Goal: Task Accomplishment & Management: Use online tool/utility

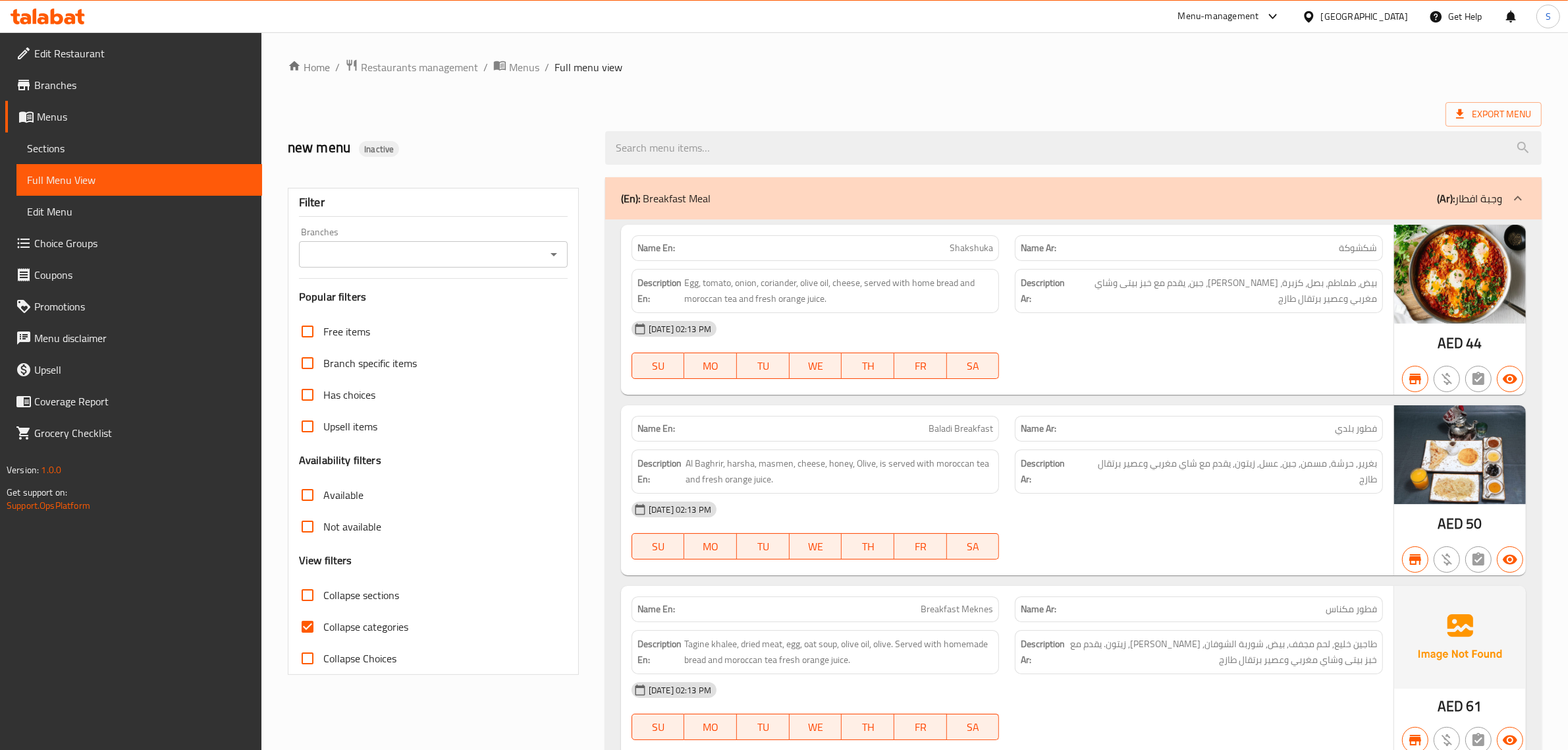
click at [73, 17] on icon at bounding box center [70, 19] width 11 height 11
click at [65, 17] on icon at bounding box center [48, 17] width 74 height 16
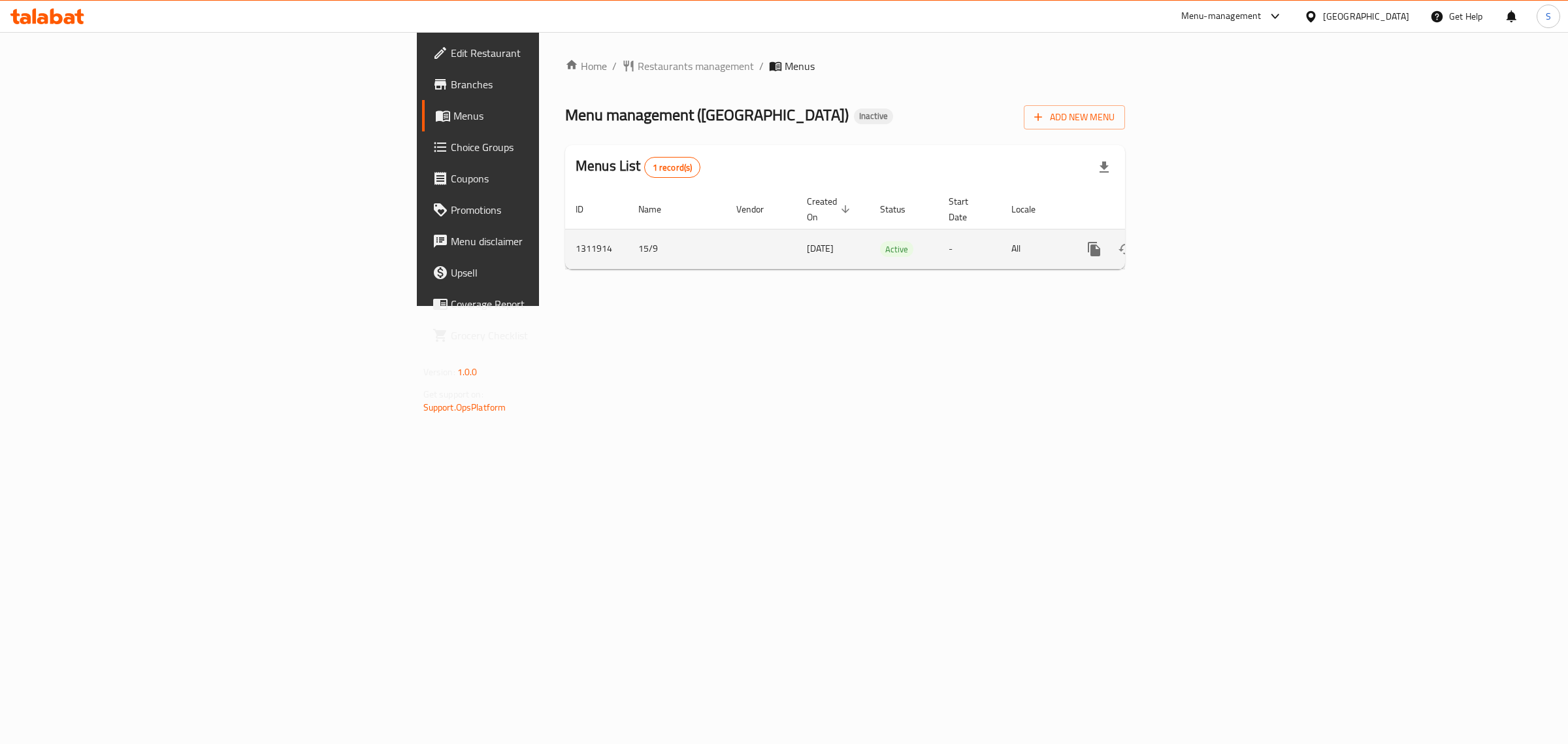
click at [1196, 241] on icon "enhanced table" at bounding box center [1188, 249] width 16 height 16
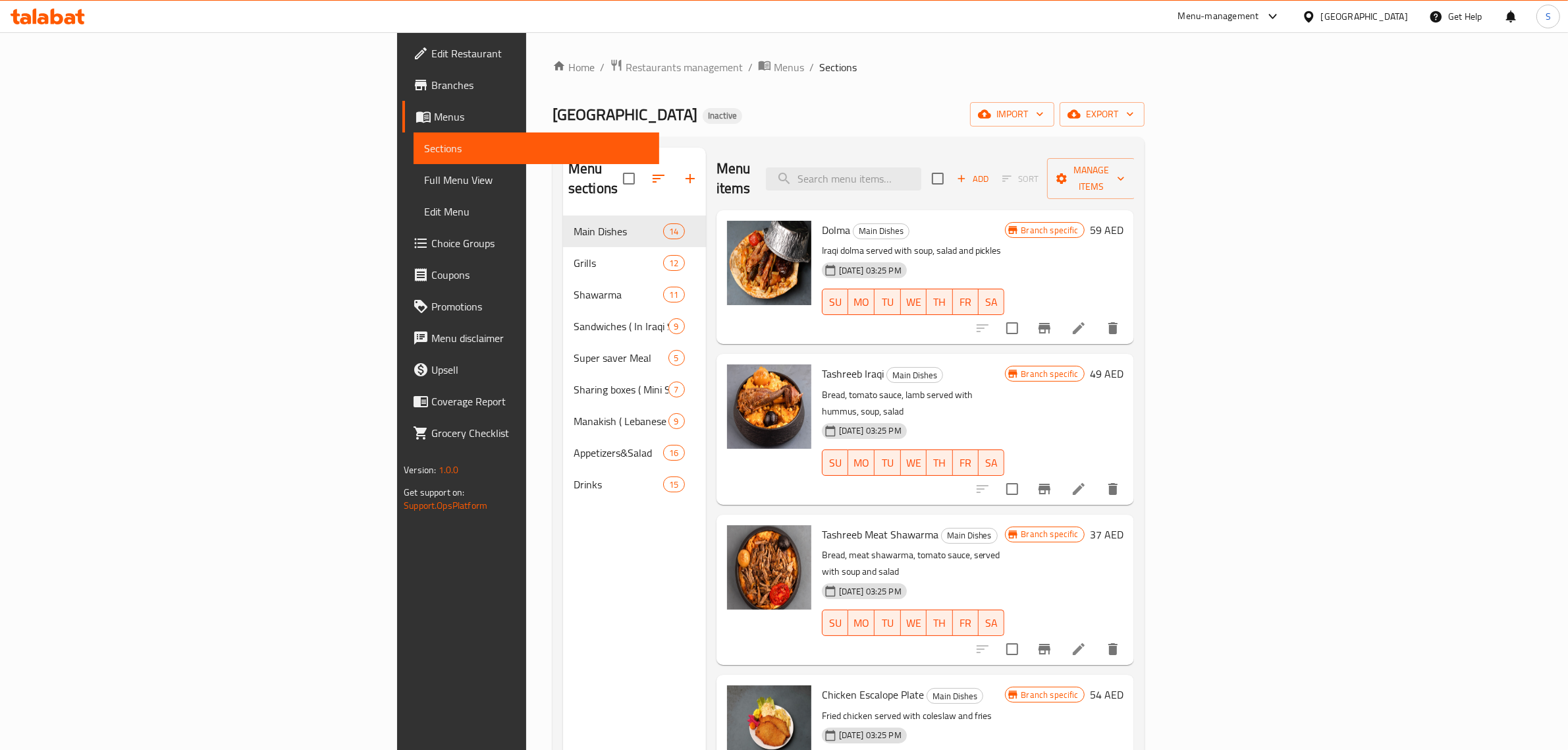
click at [563, 582] on div "Menu sections Main Dishes 14 Grills 12 Shawarma 11 Sandwiches ( In Iraqi Sammou…" at bounding box center [634, 523] width 143 height 750
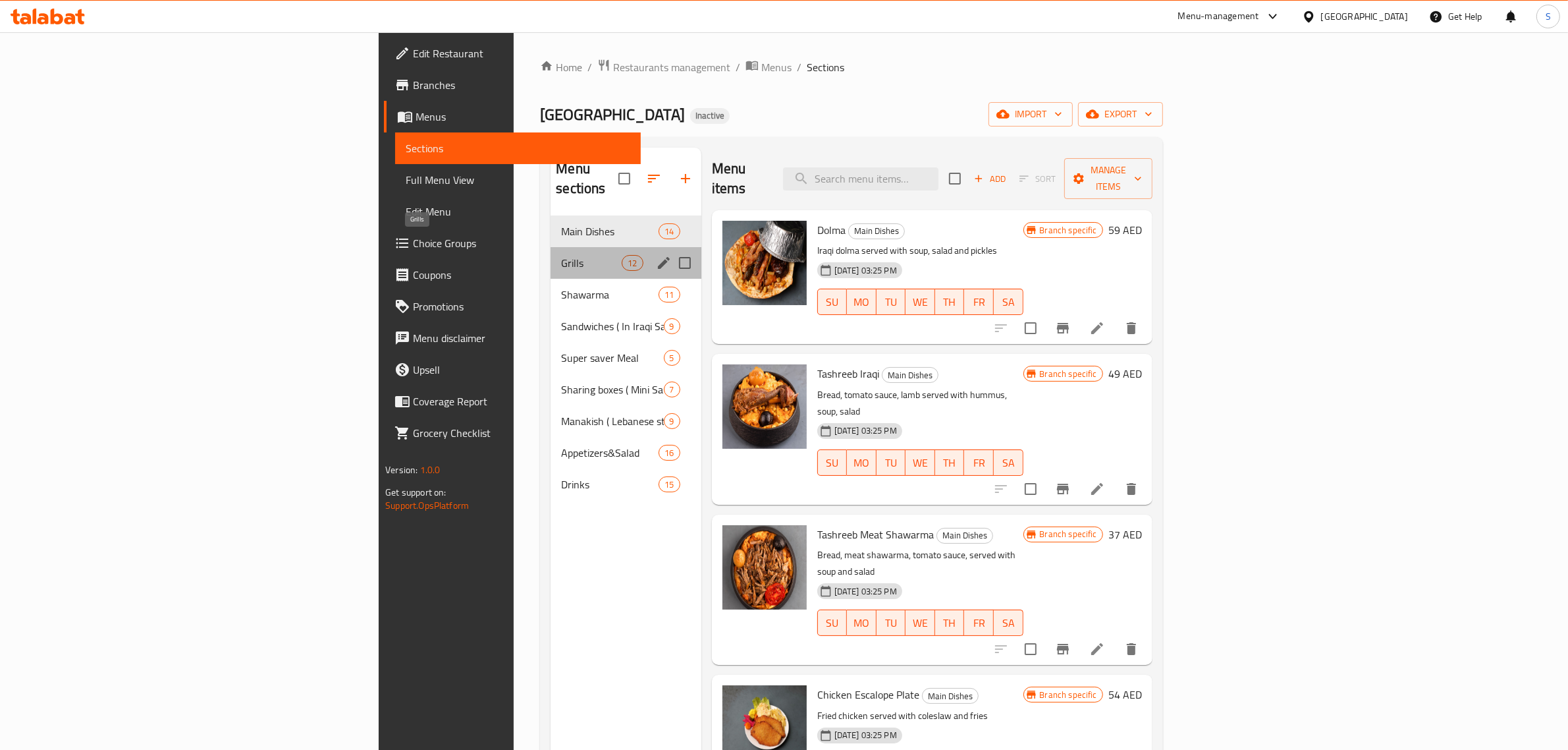
click at [561, 255] on span "Grills" at bounding box center [591, 263] width 61 height 16
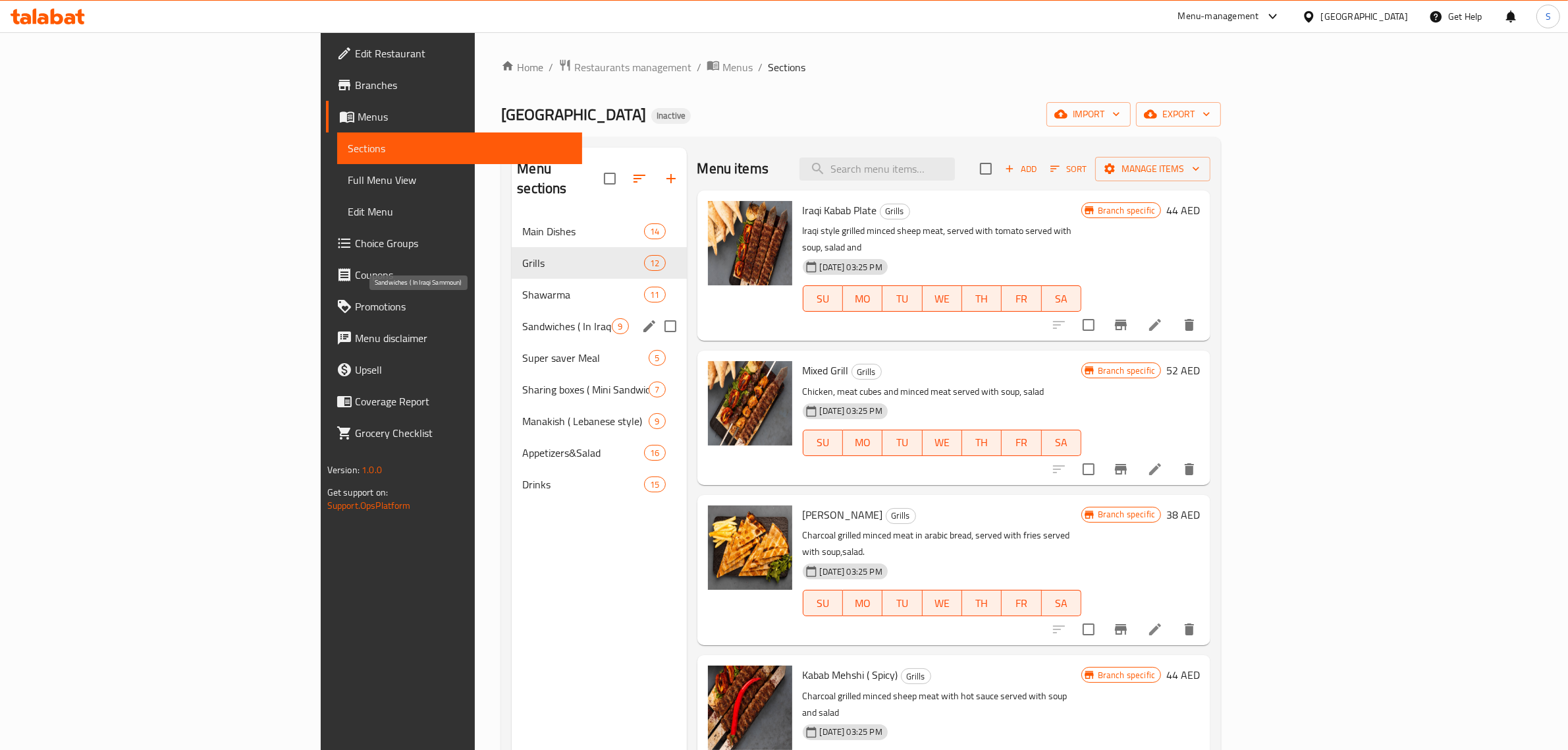
click at [523, 318] on span "Sandwiches ( In Iraqi Sammoun)" at bounding box center [567, 327] width 90 height 16
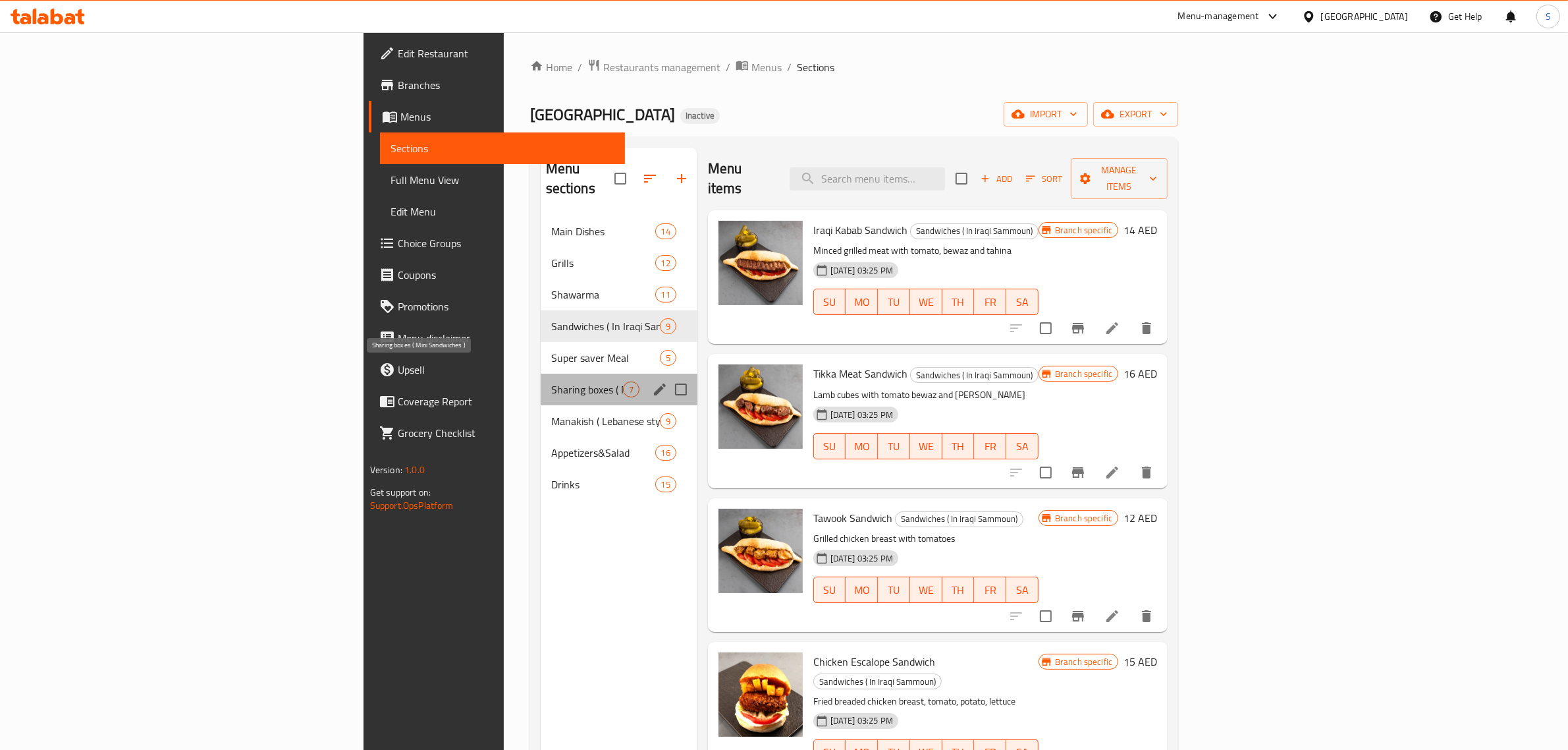
click at [551, 381] on span "Sharing boxes ( Mini Sandwiches )" at bounding box center [586, 390] width 72 height 16
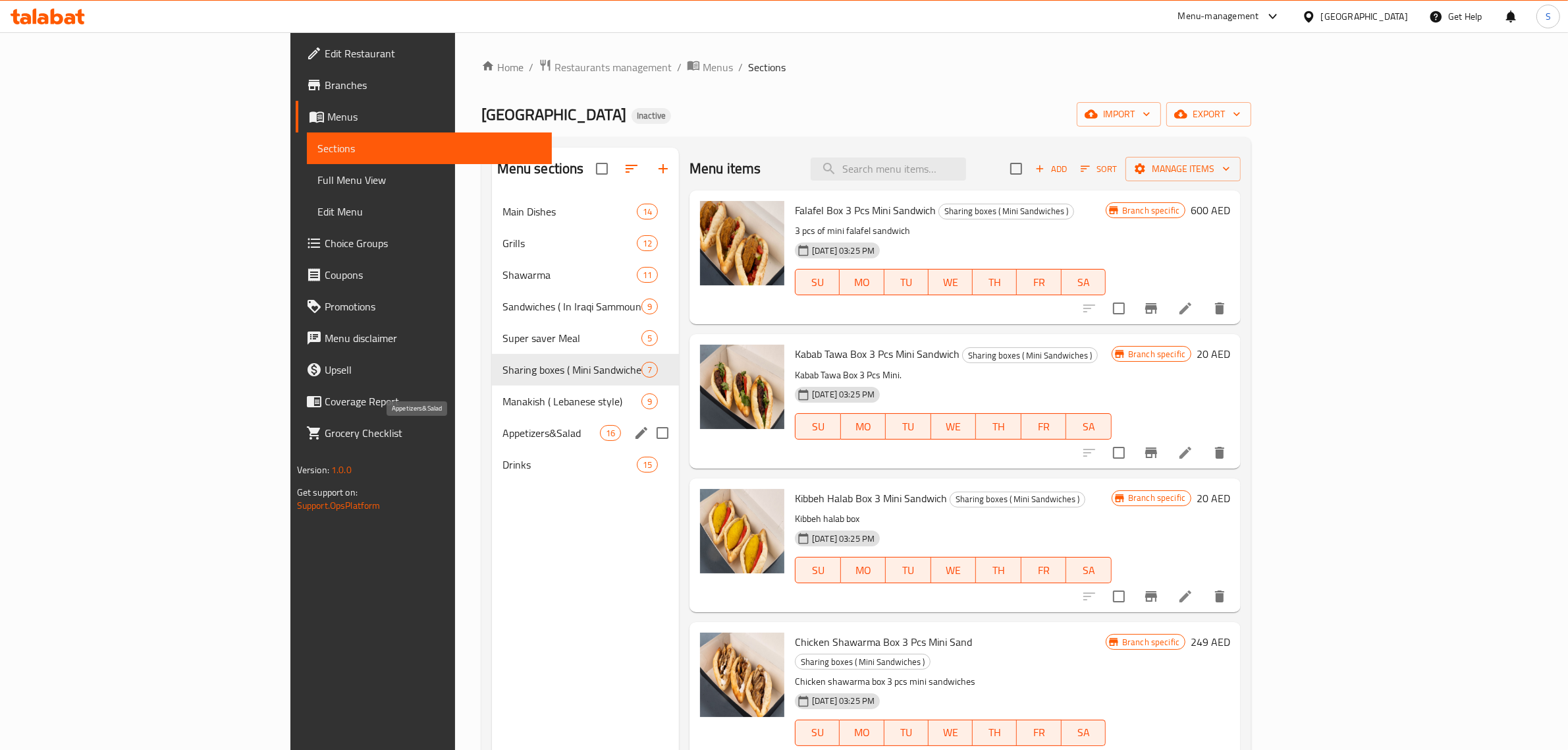
click at [502, 432] on span "Appetizers&Salad" at bounding box center [551, 433] width 98 height 16
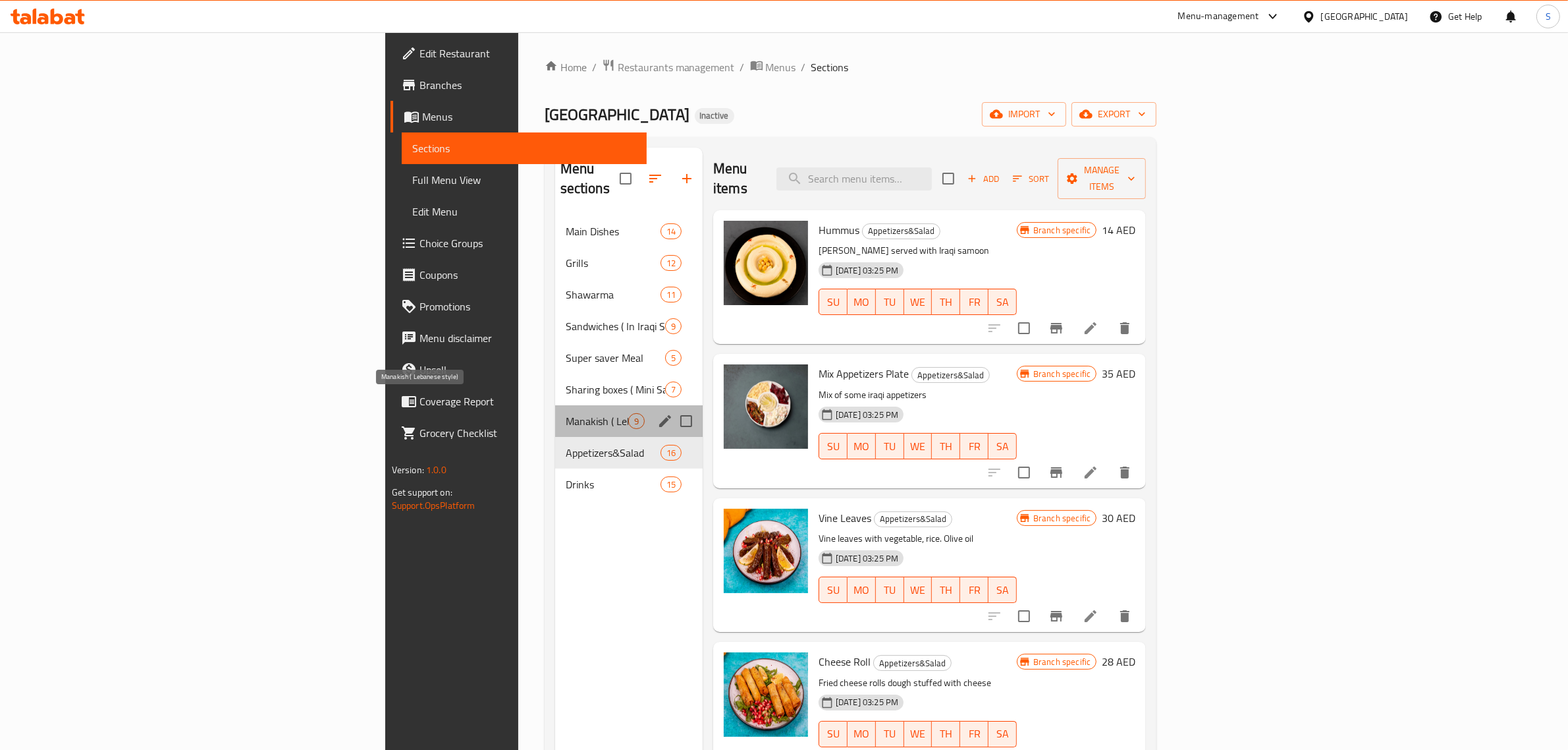
click at [565, 413] on span "Manakish ( Lebanese style)" at bounding box center [596, 421] width 62 height 16
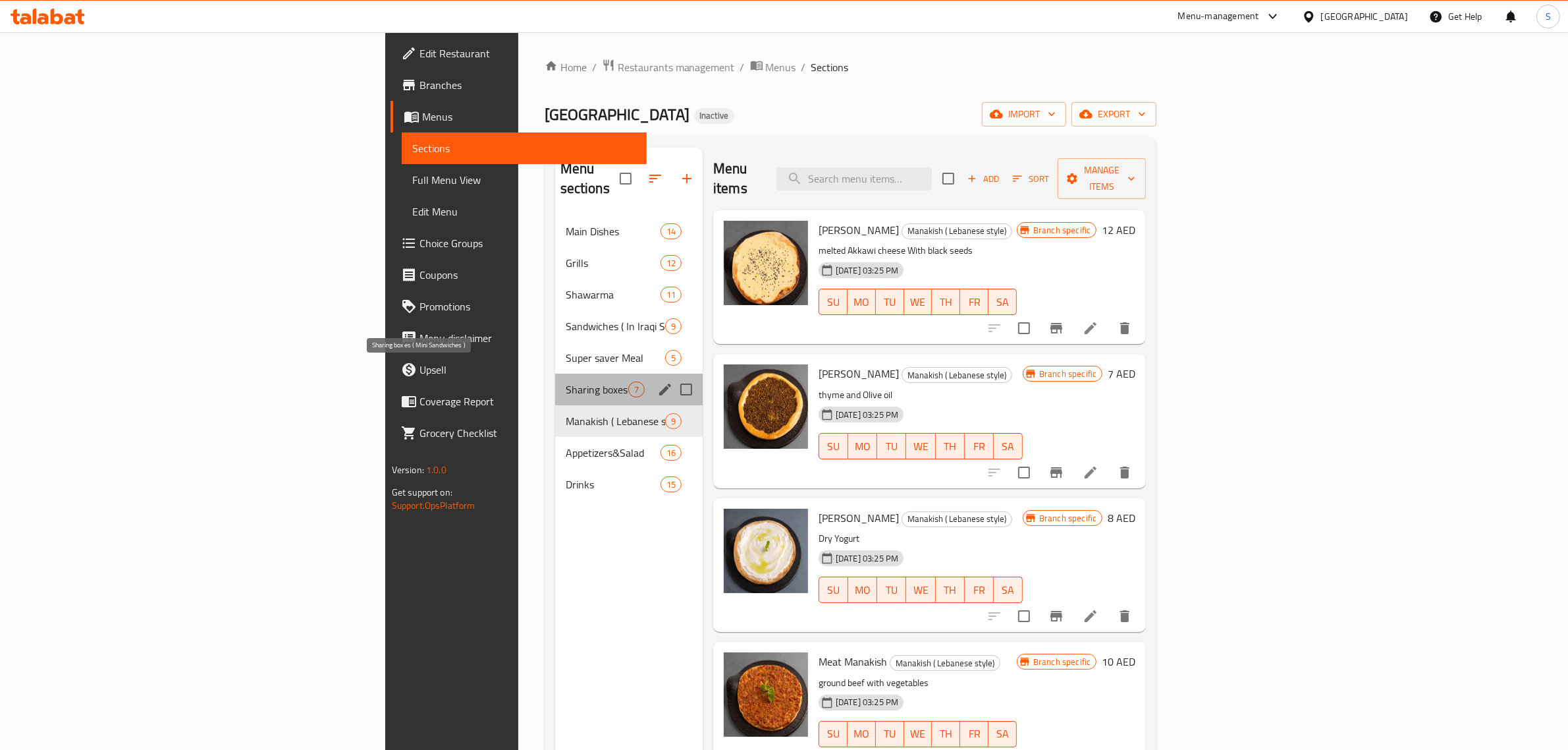
click at [565, 381] on span "Sharing boxes ( Mini Sandwiches )" at bounding box center [596, 390] width 62 height 16
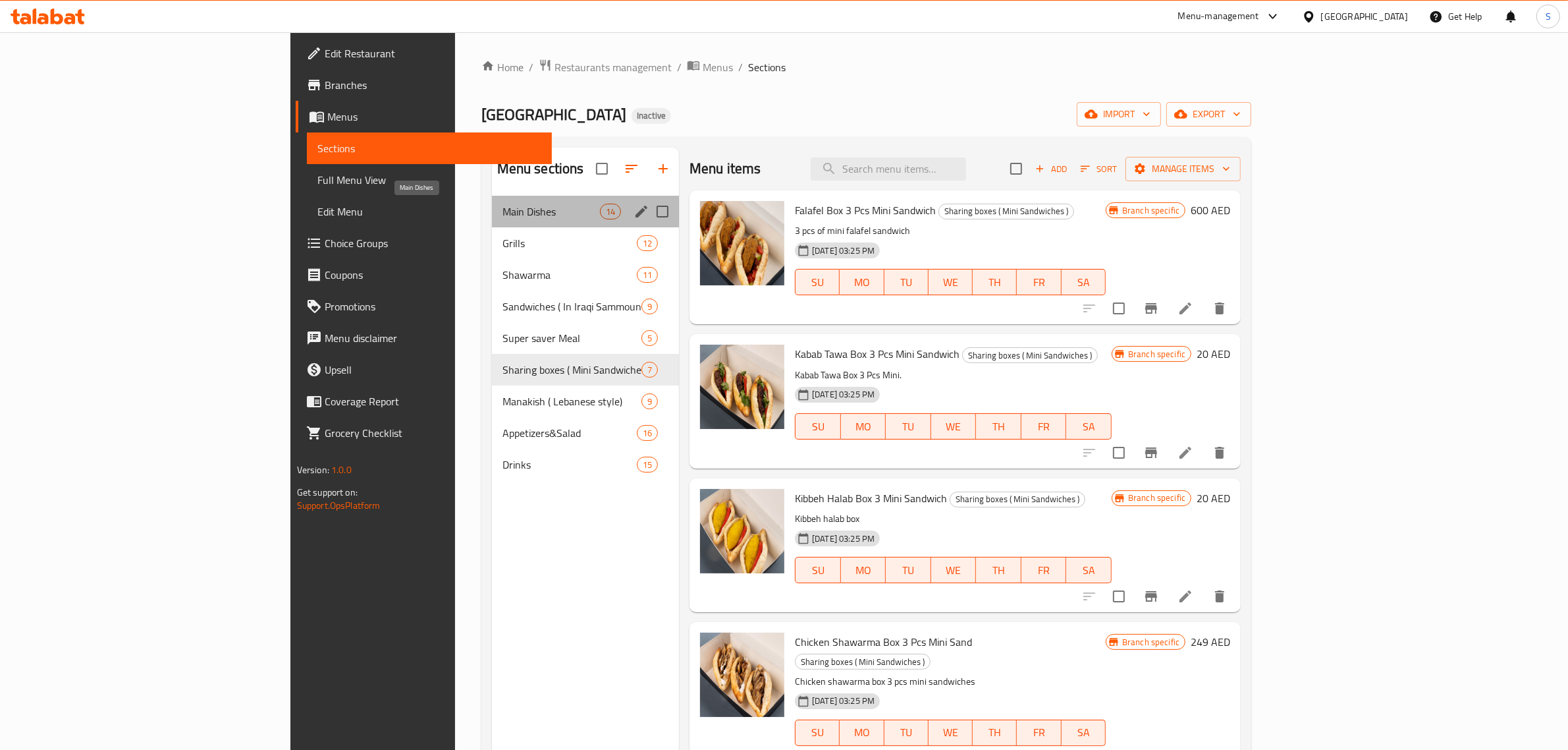
click at [502, 205] on span "Main Dishes" at bounding box center [551, 212] width 98 height 16
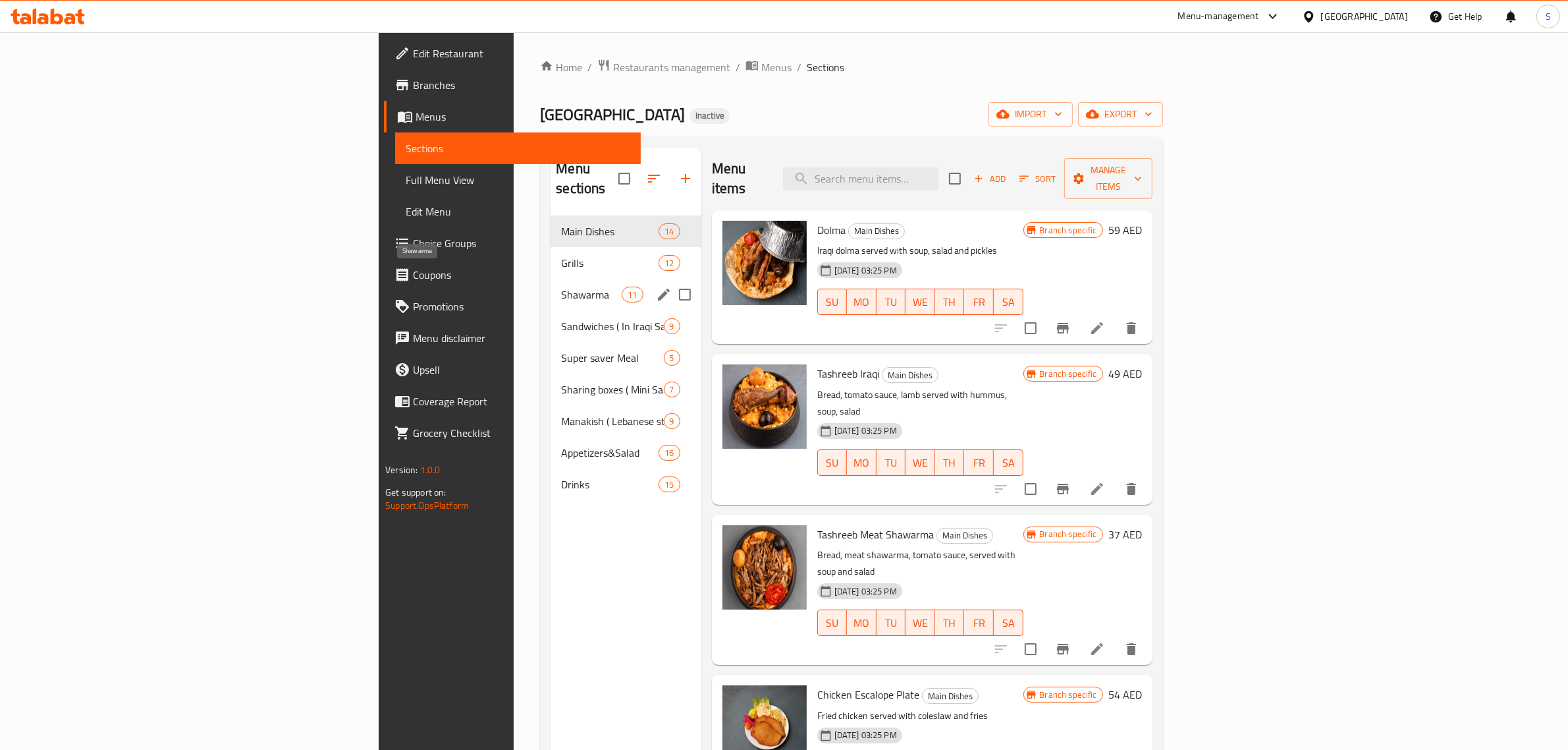
click at [561, 287] on span "Shawarma" at bounding box center [591, 295] width 61 height 16
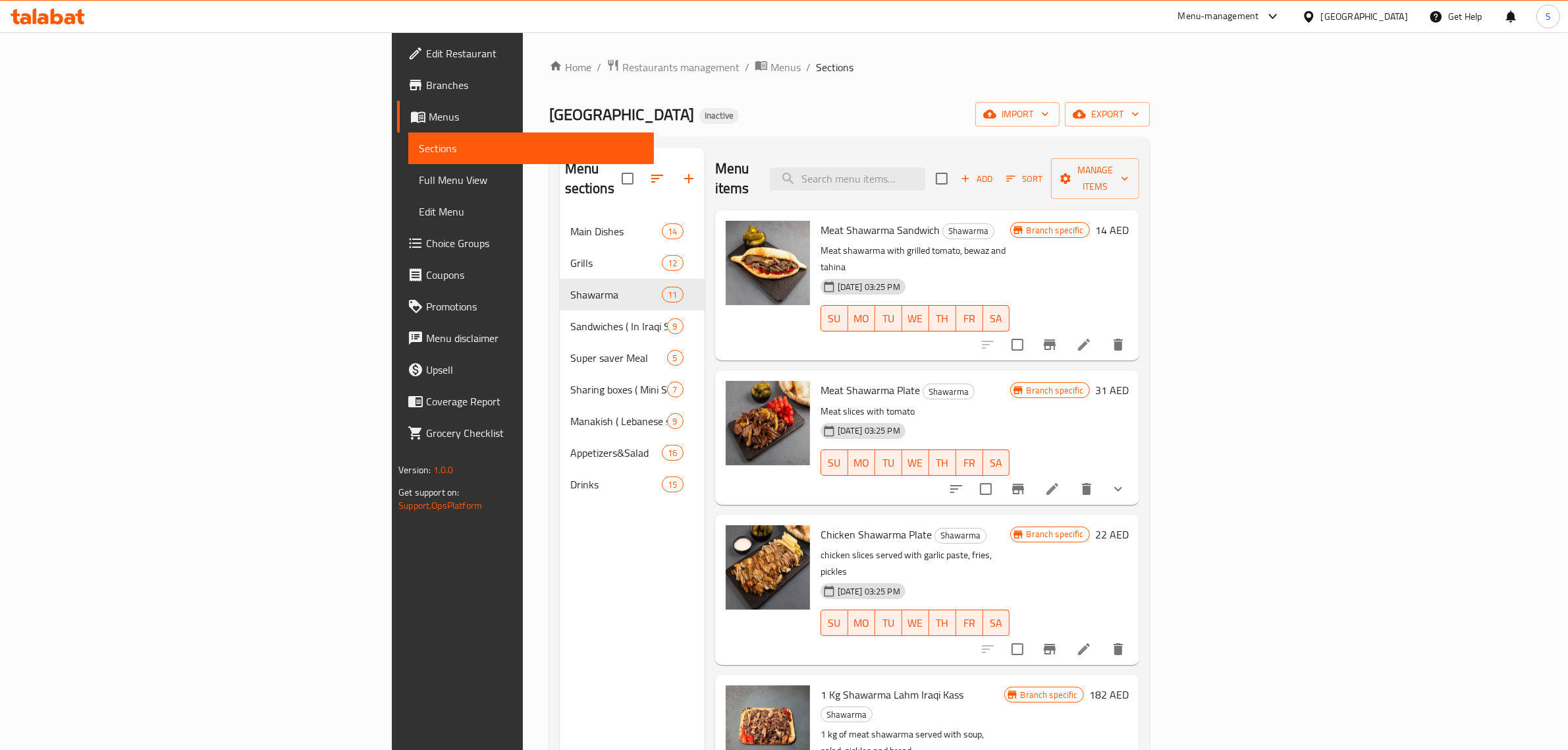
click at [910, 132] on div "Home / Restaurants management / Menus / Sections Iraqi Village Inactive import …" at bounding box center [850, 483] width 601 height 849
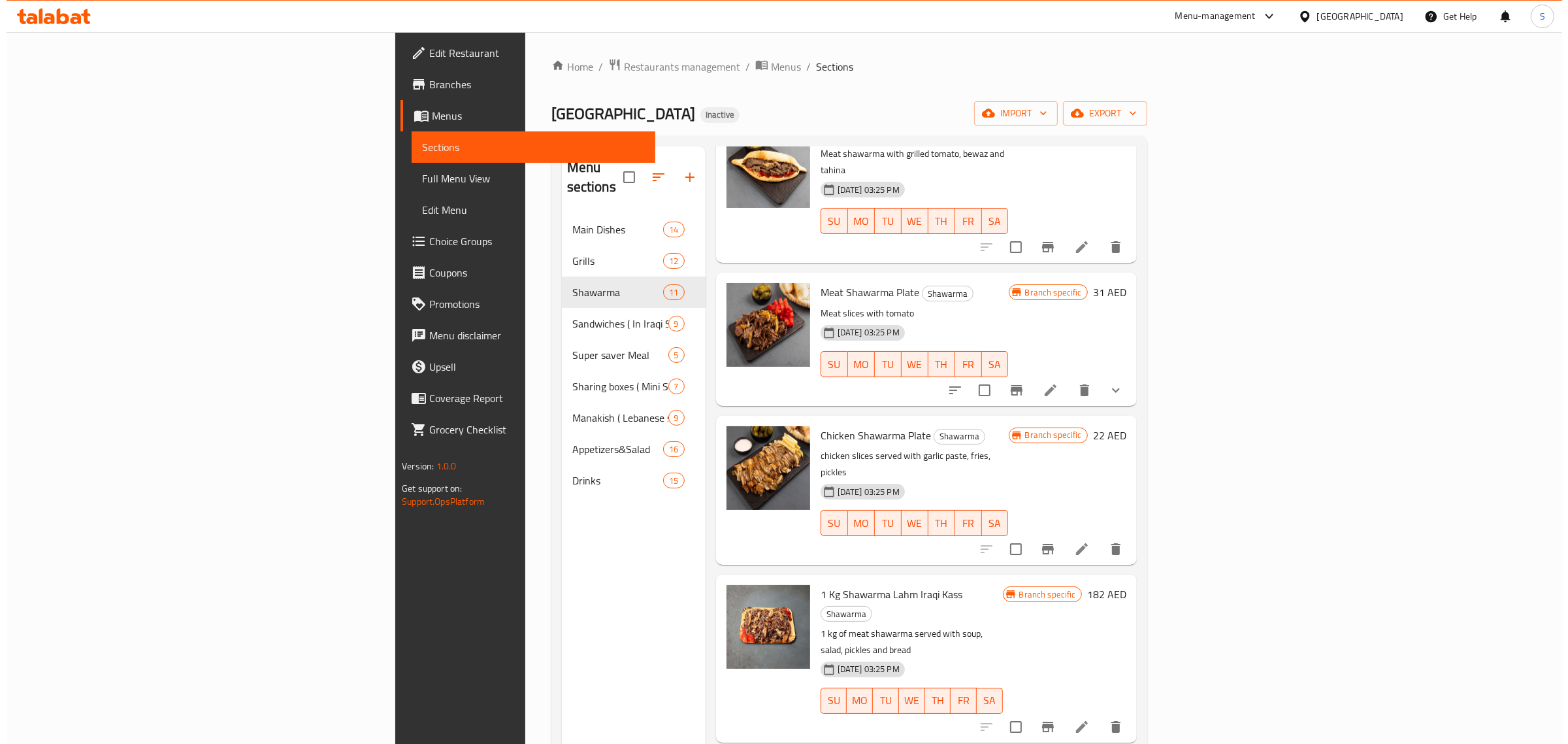
scroll to position [245, 0]
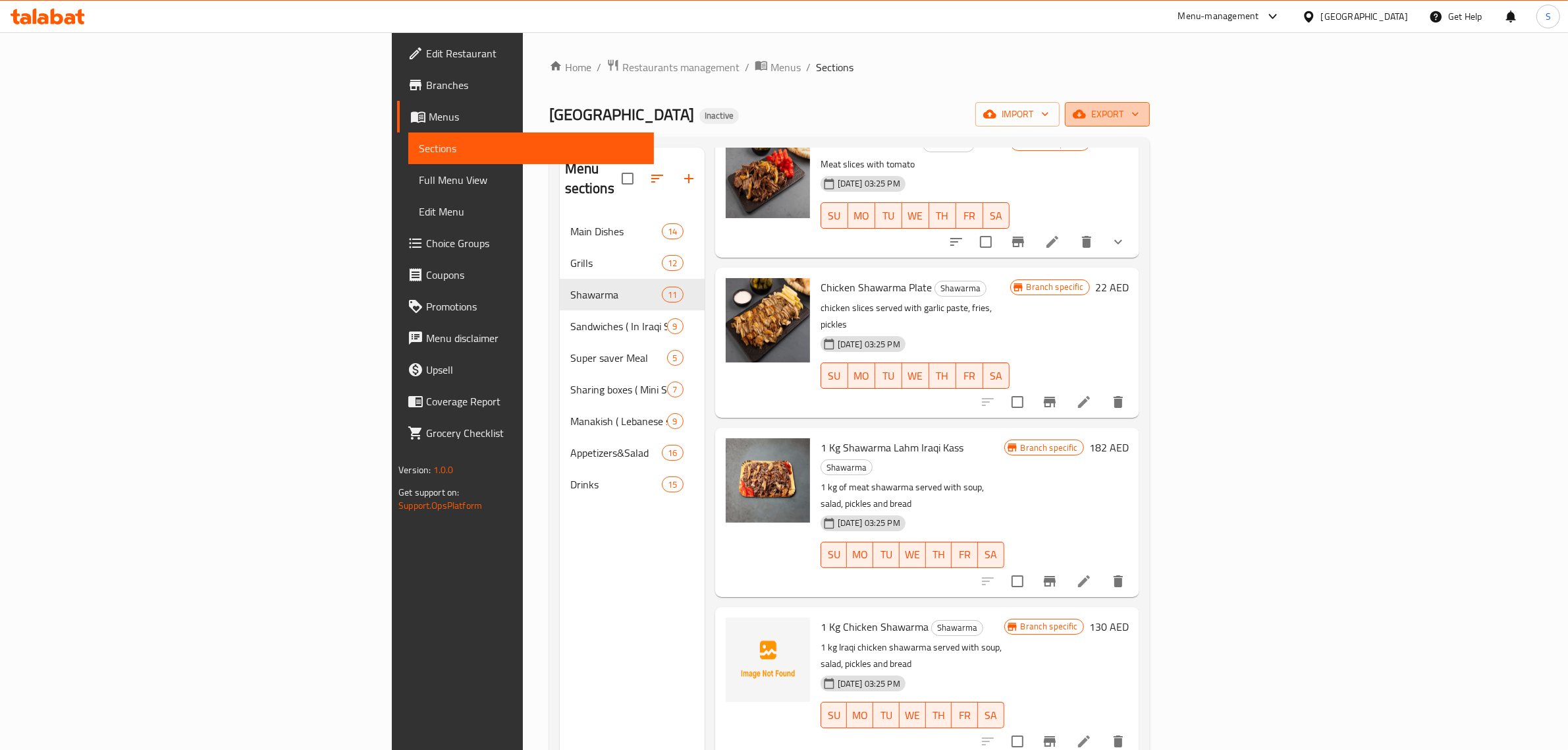
click at [1140, 120] on span "export" at bounding box center [1107, 114] width 64 height 16
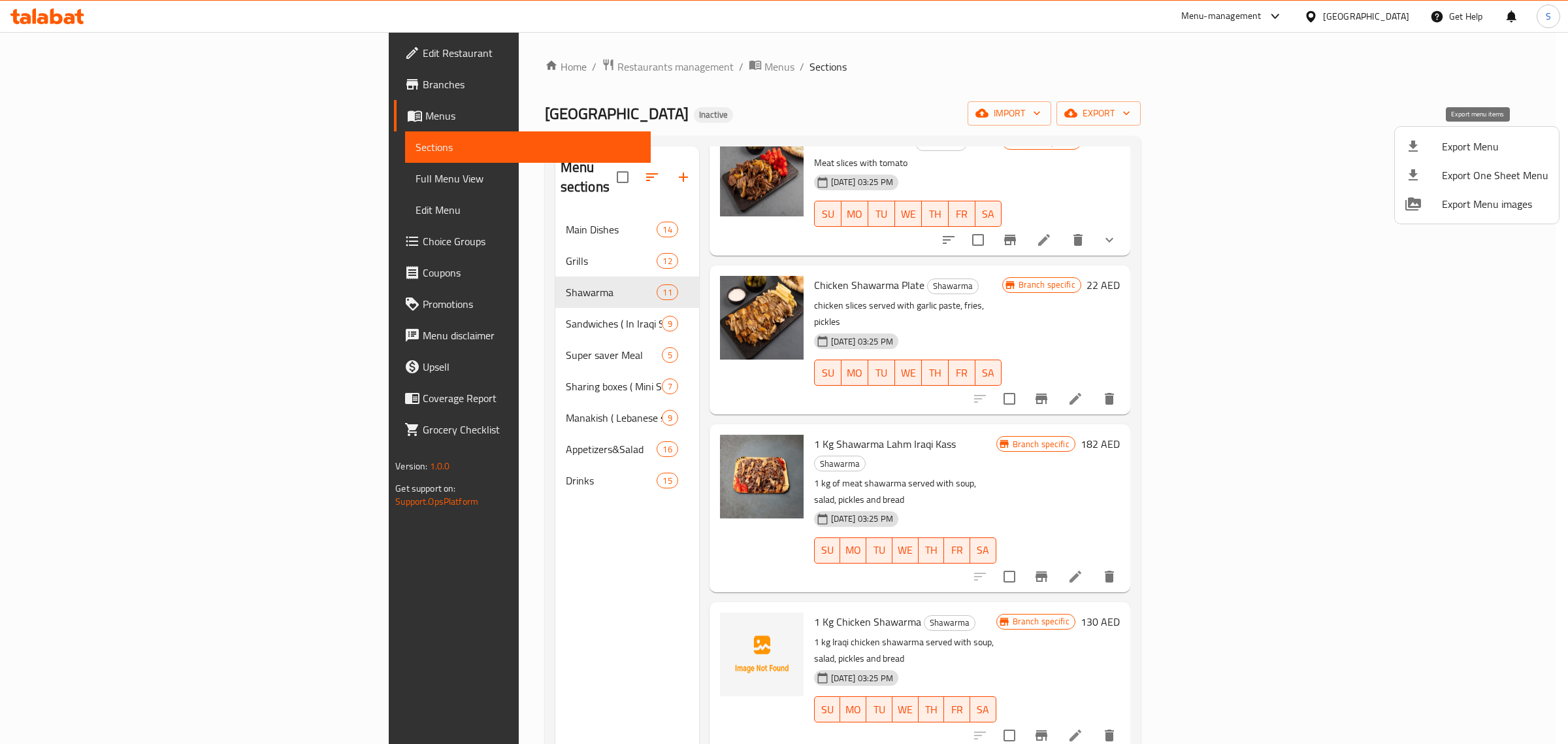
click at [1477, 134] on li "Export Menu" at bounding box center [1477, 147] width 164 height 29
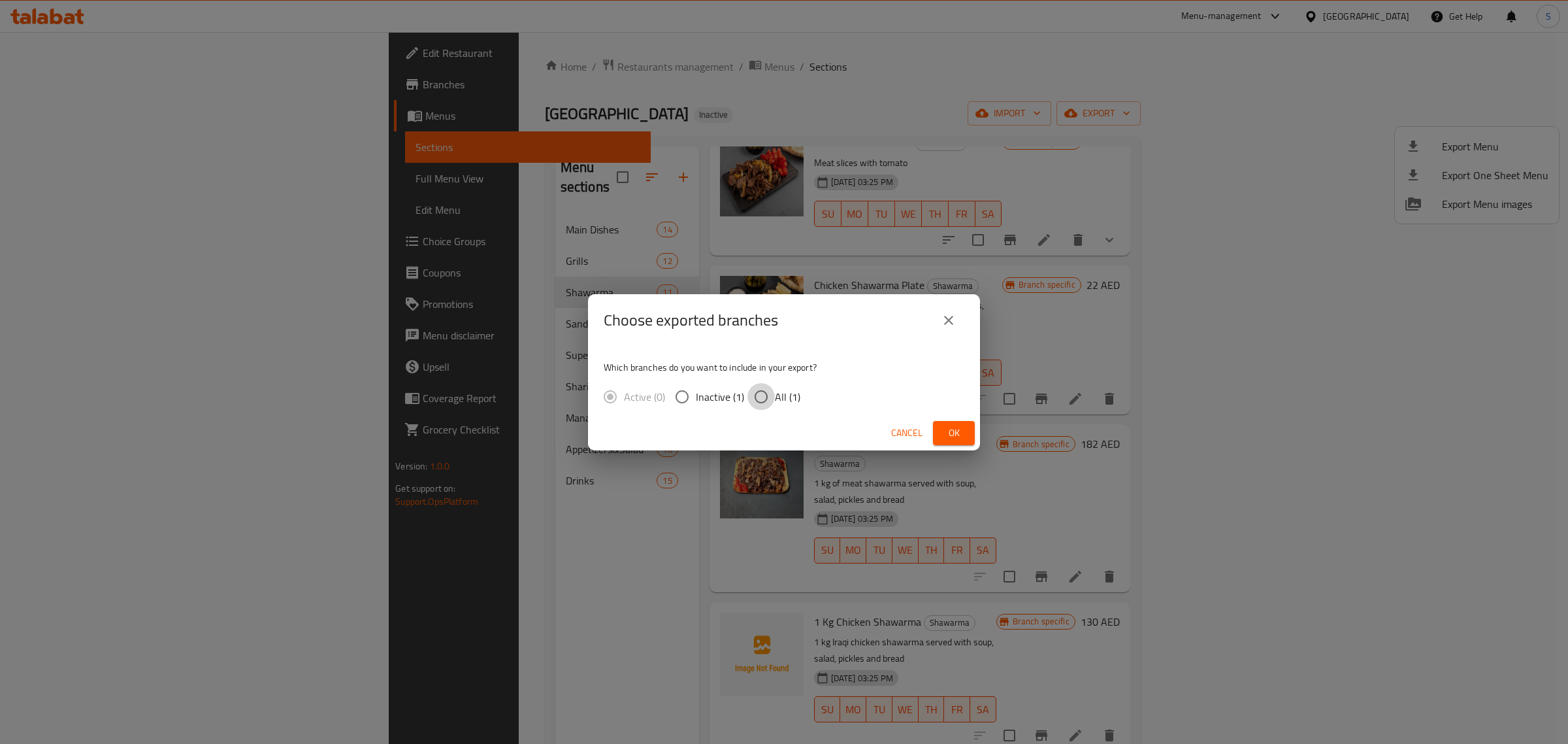
click at [769, 396] on input "All (1)" at bounding box center [761, 397] width 27 height 27
radio input "true"
click at [958, 429] on span "Ok" at bounding box center [953, 433] width 21 height 16
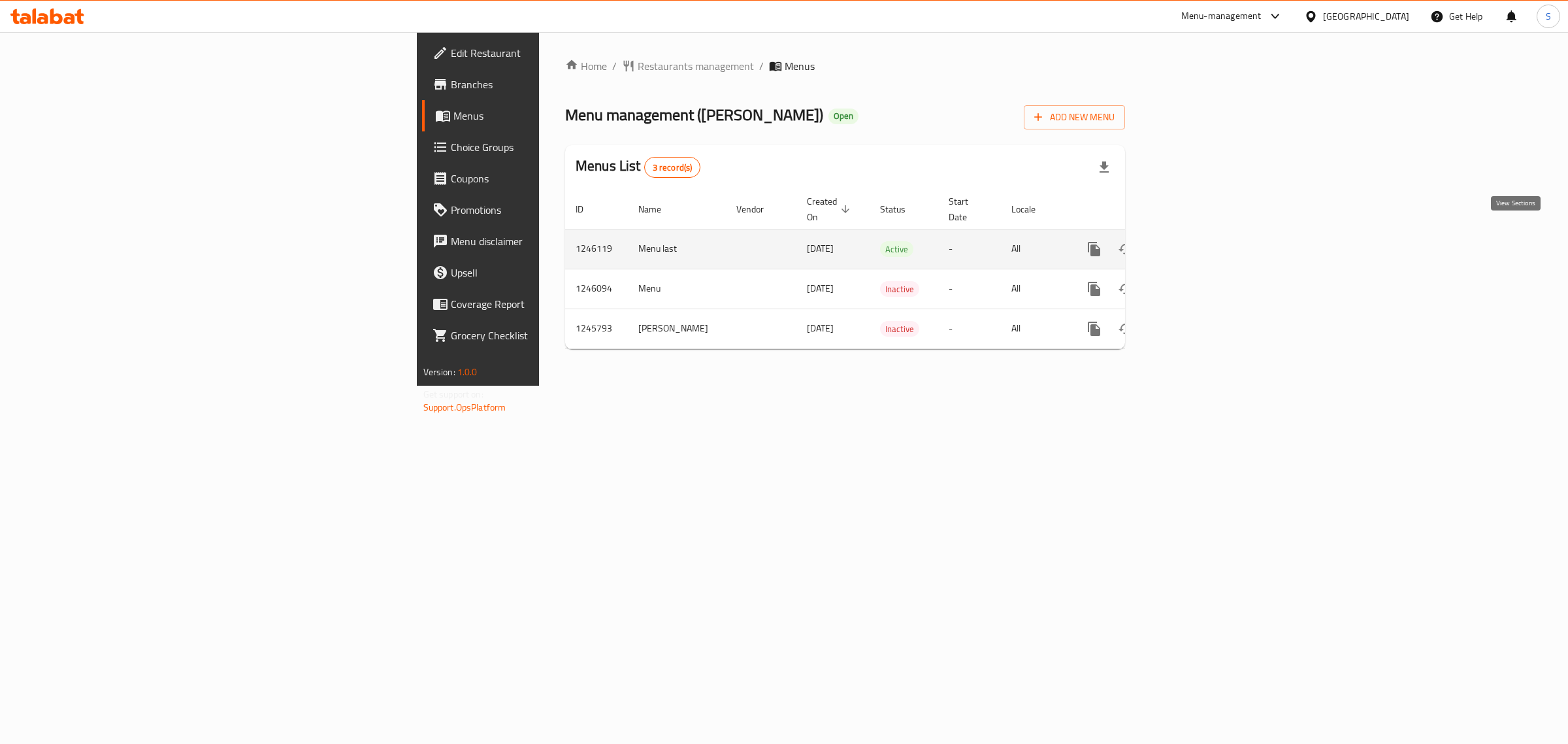
click at [1196, 241] on icon "enhanced table" at bounding box center [1188, 249] width 16 height 16
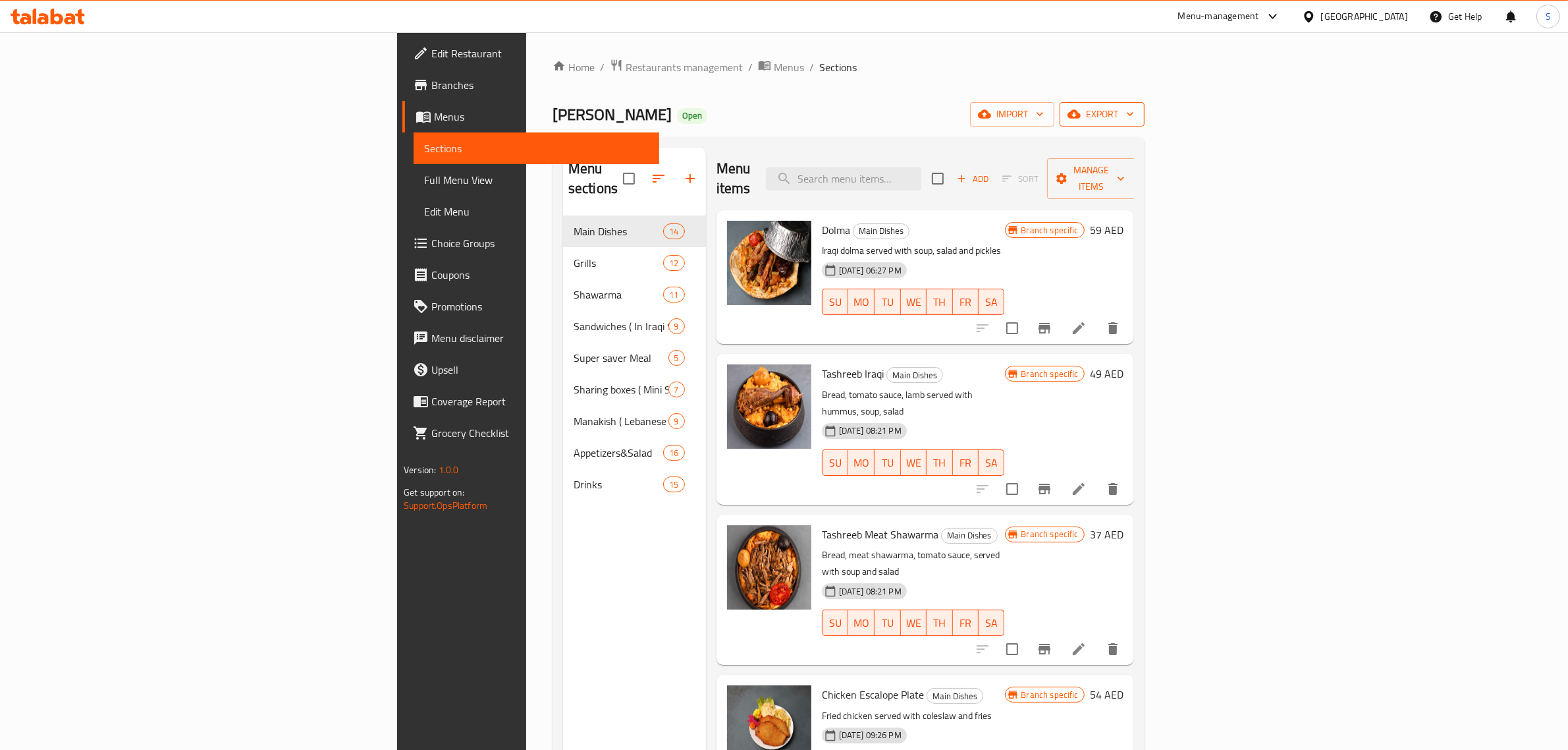
click at [1134, 111] on span "export" at bounding box center [1102, 114] width 64 height 16
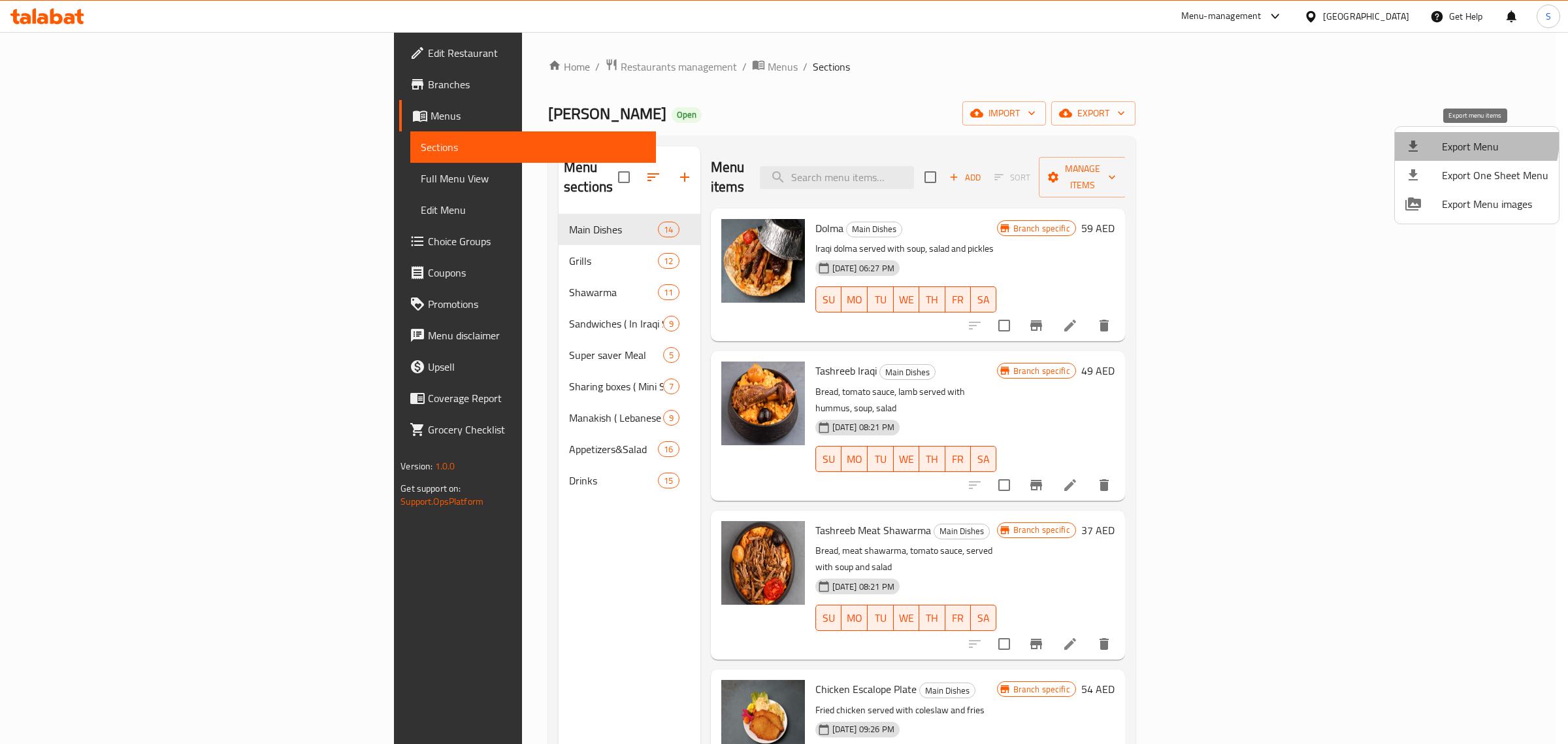
click at [1461, 139] on span "Export Menu" at bounding box center [1494, 147] width 107 height 16
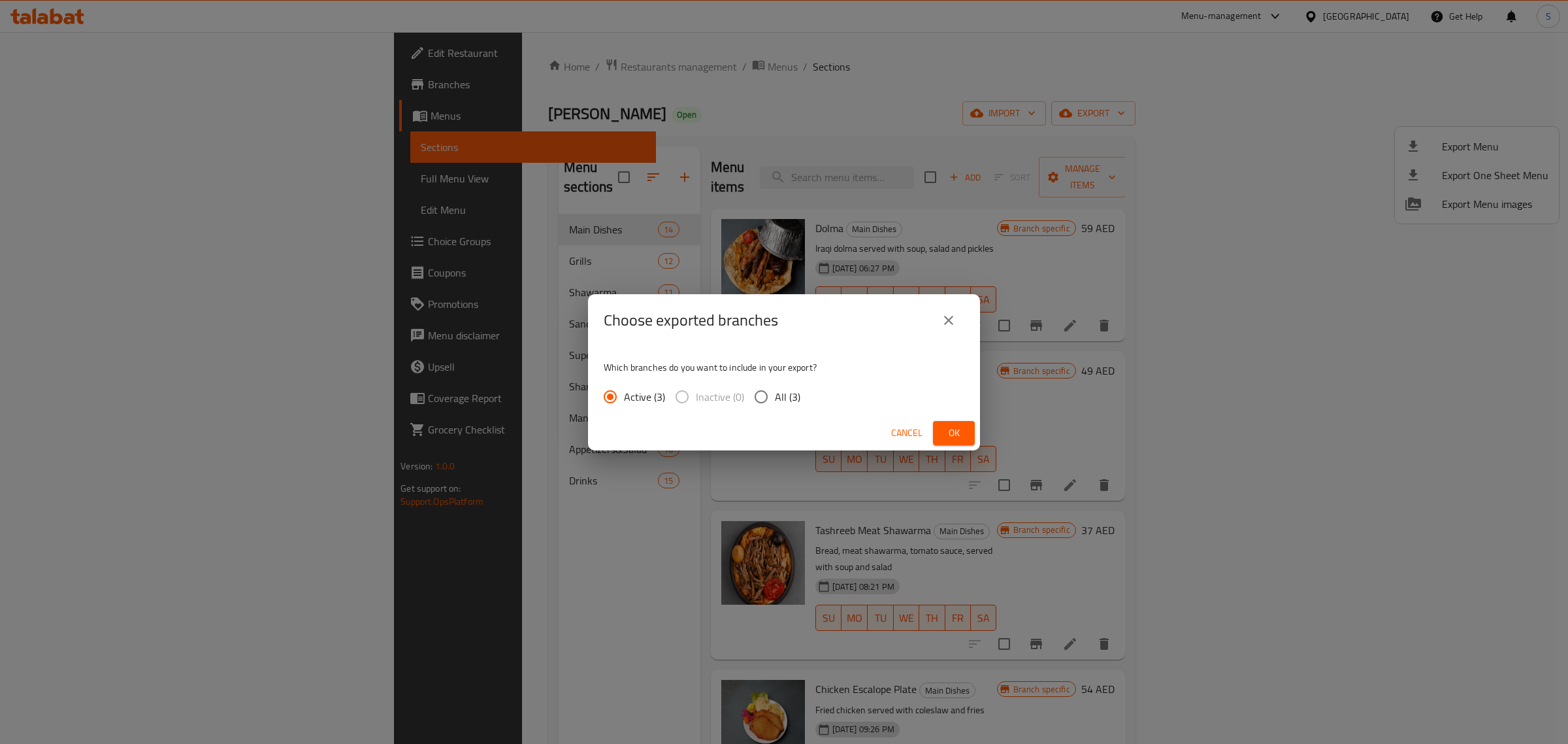
click at [798, 394] on span "All (3)" at bounding box center [788, 397] width 26 height 16
click at [775, 394] on input "All (3)" at bounding box center [761, 397] width 27 height 27
radio input "true"
click at [962, 438] on span "Ok" at bounding box center [953, 433] width 21 height 16
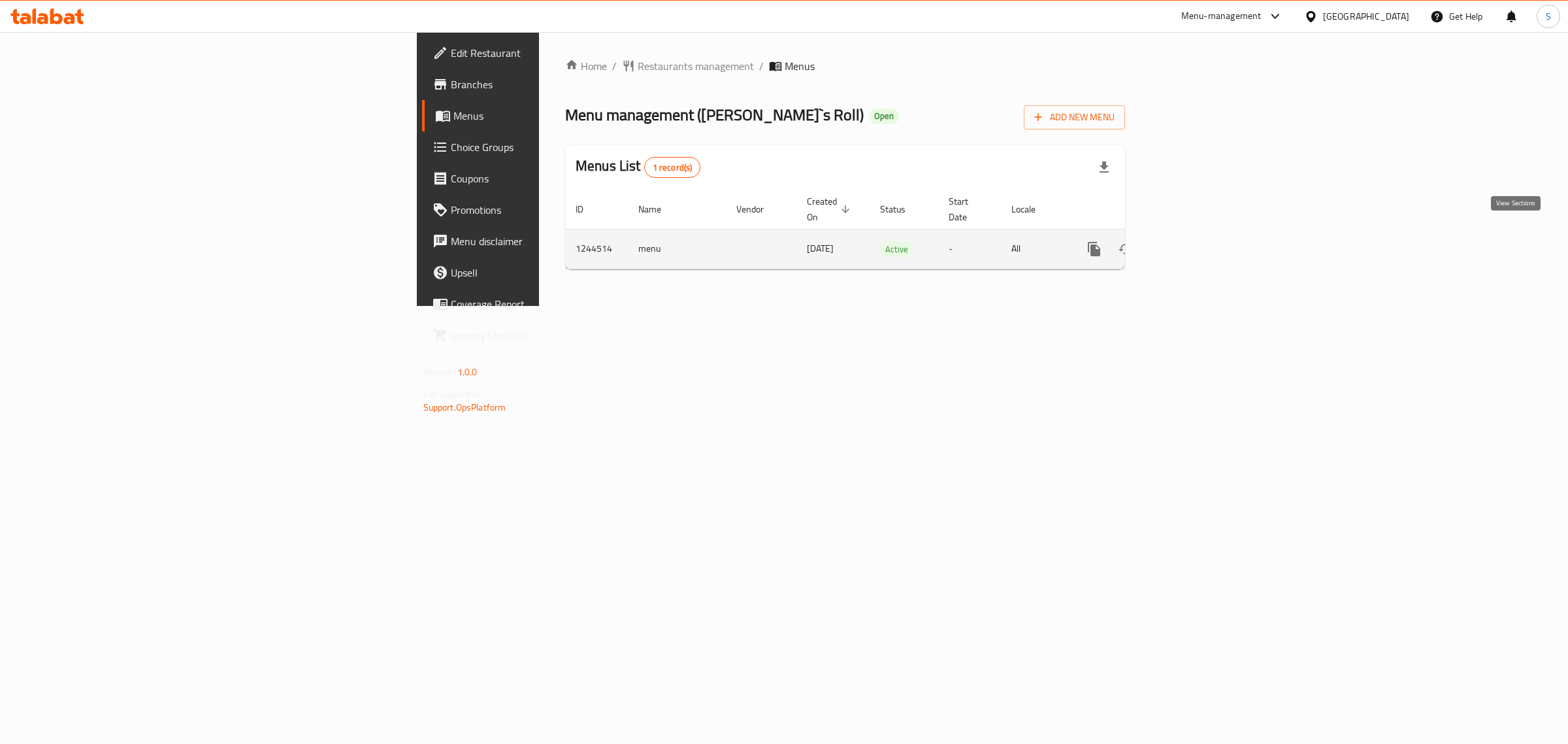
click at [1196, 241] on icon "enhanced table" at bounding box center [1188, 249] width 16 height 16
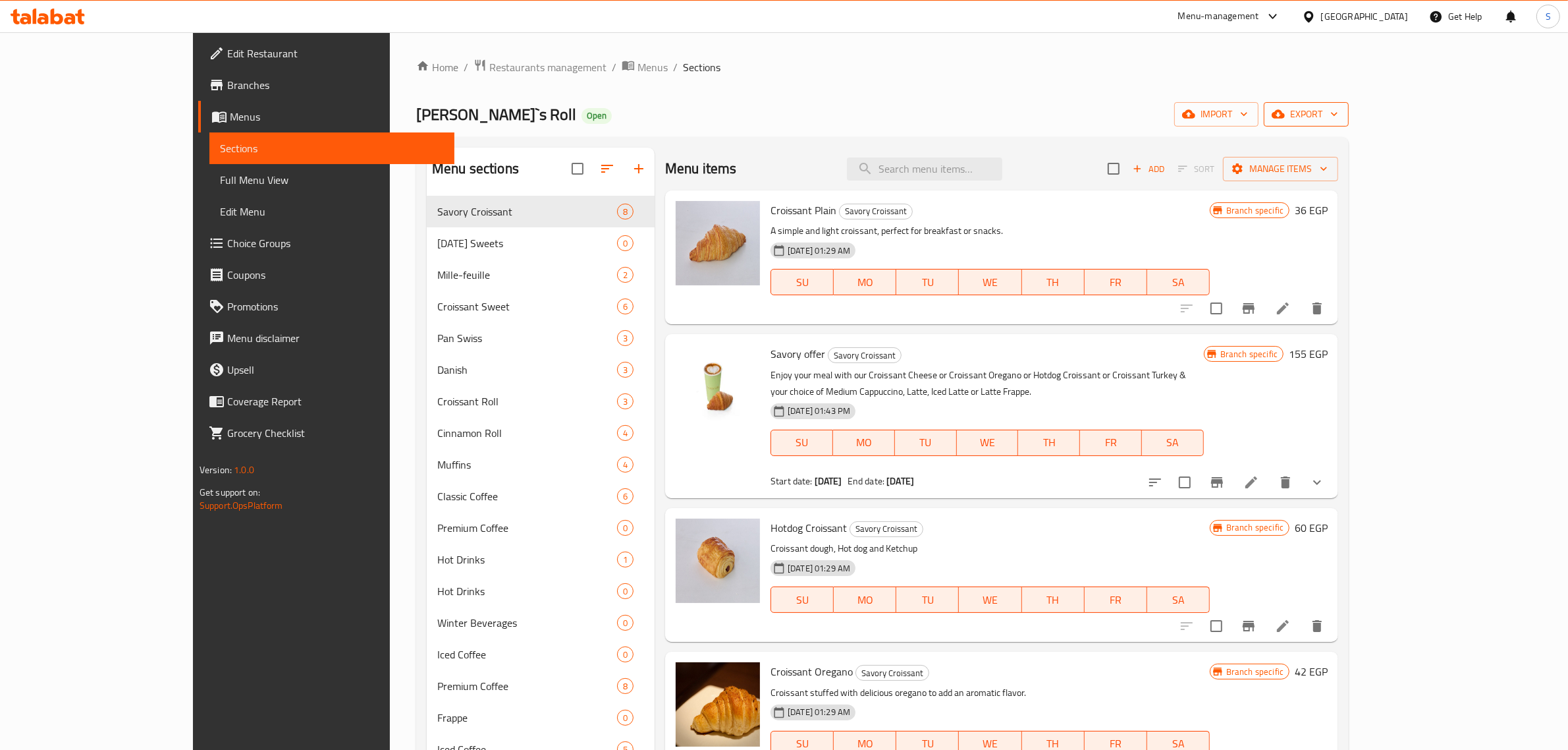
click at [1339, 110] on span "export" at bounding box center [1306, 114] width 64 height 16
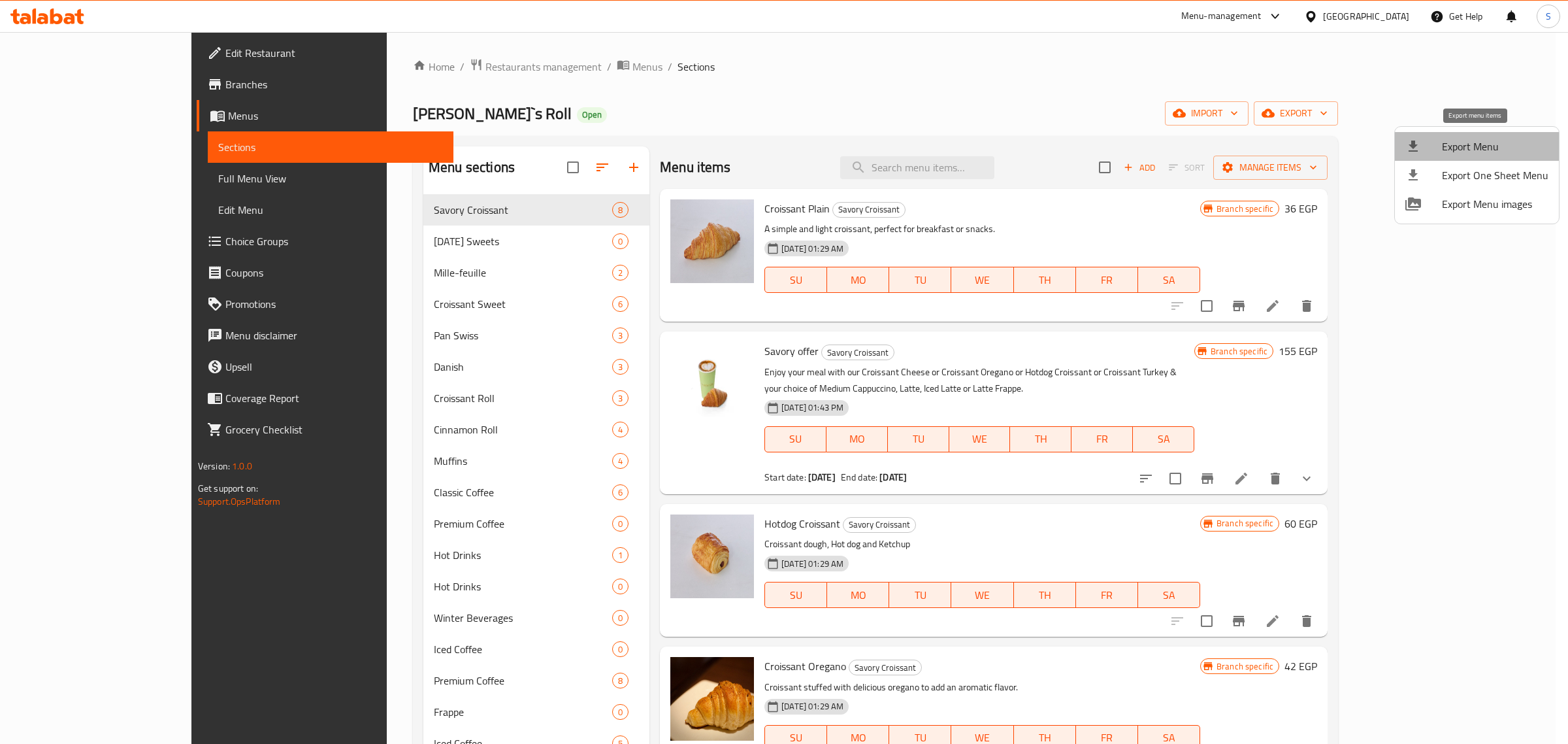
click at [1493, 145] on span "Export Menu" at bounding box center [1494, 147] width 107 height 16
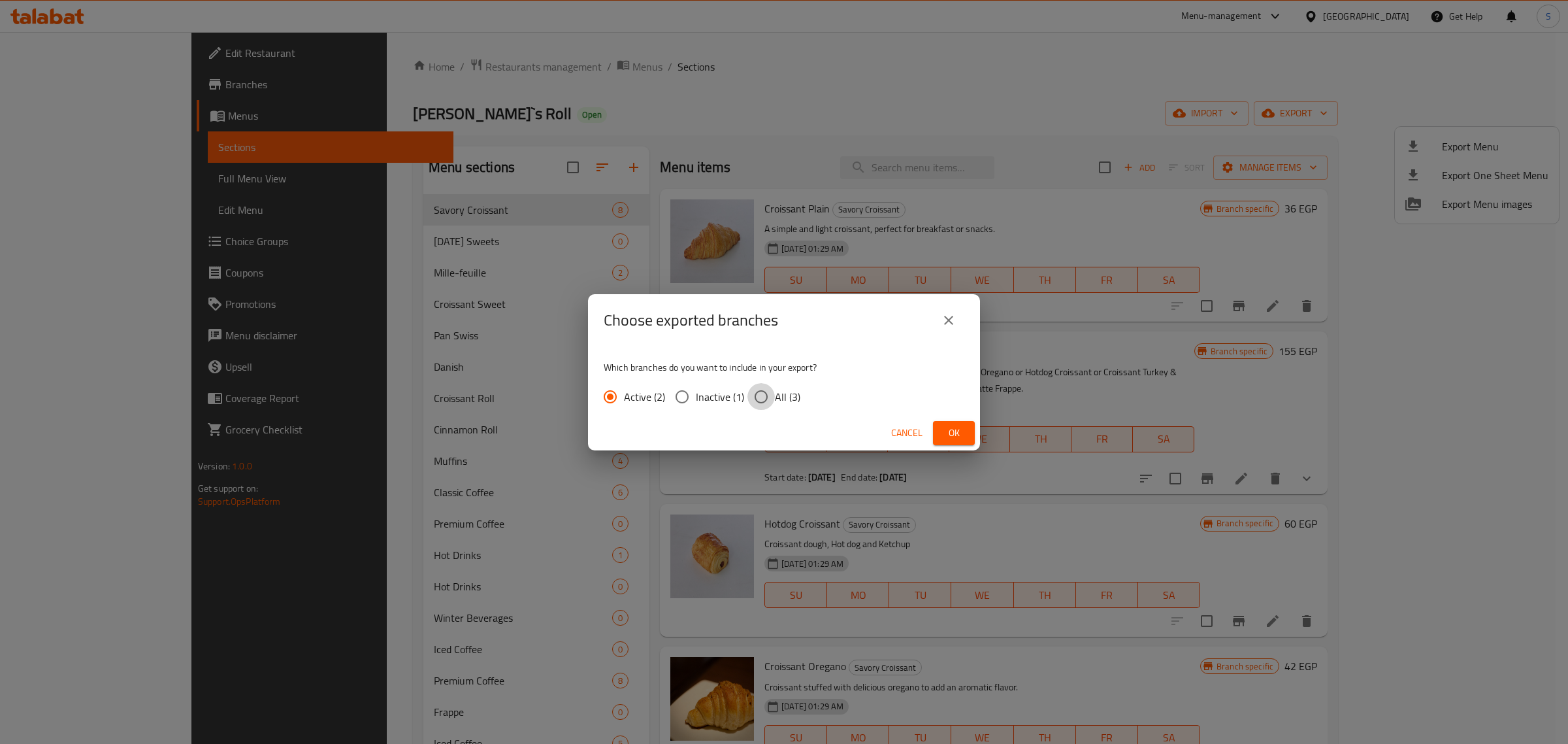
click at [768, 401] on input "All (3)" at bounding box center [761, 397] width 27 height 27
radio input "true"
click at [958, 432] on span "Ok" at bounding box center [953, 433] width 21 height 16
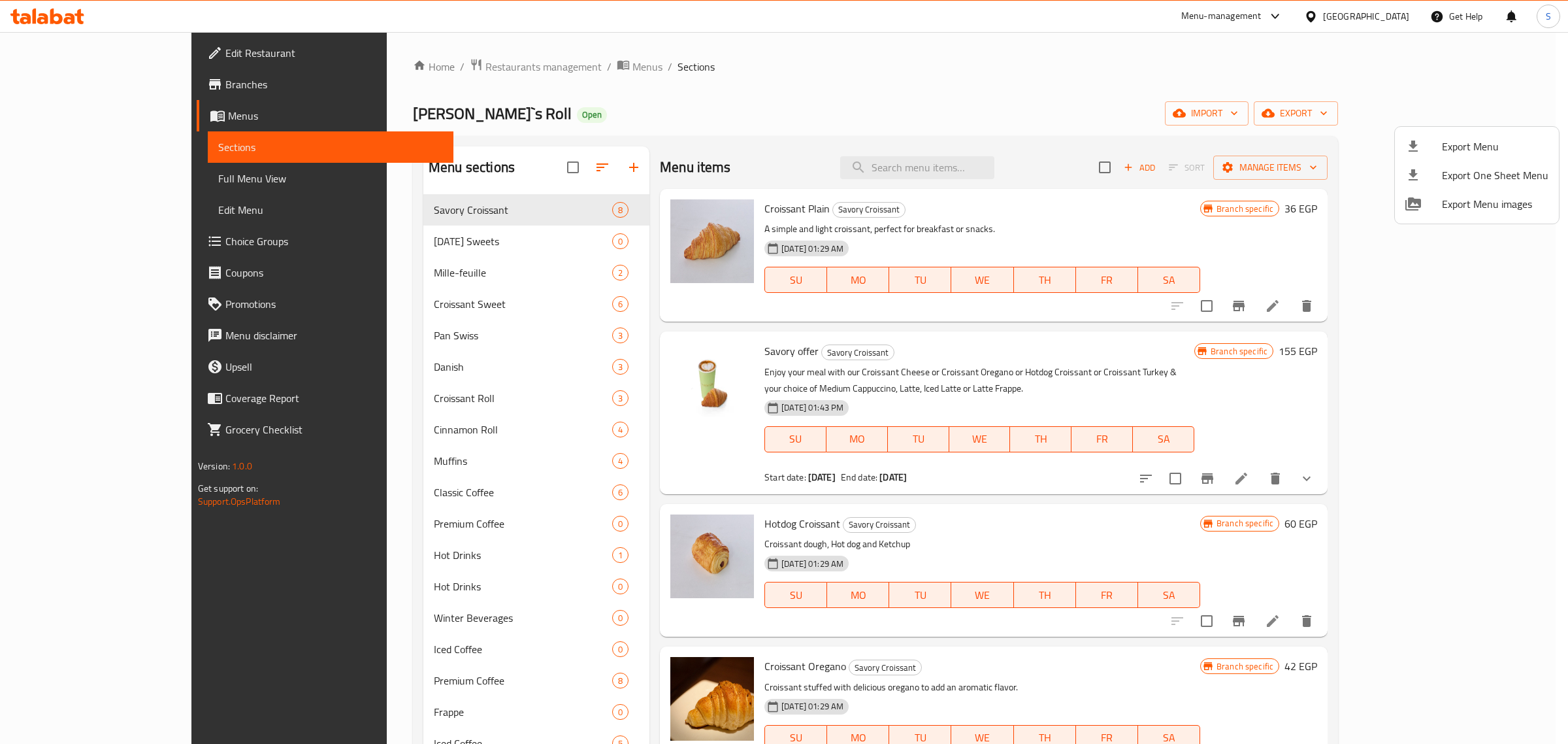
click at [893, 70] on div at bounding box center [784, 372] width 1568 height 744
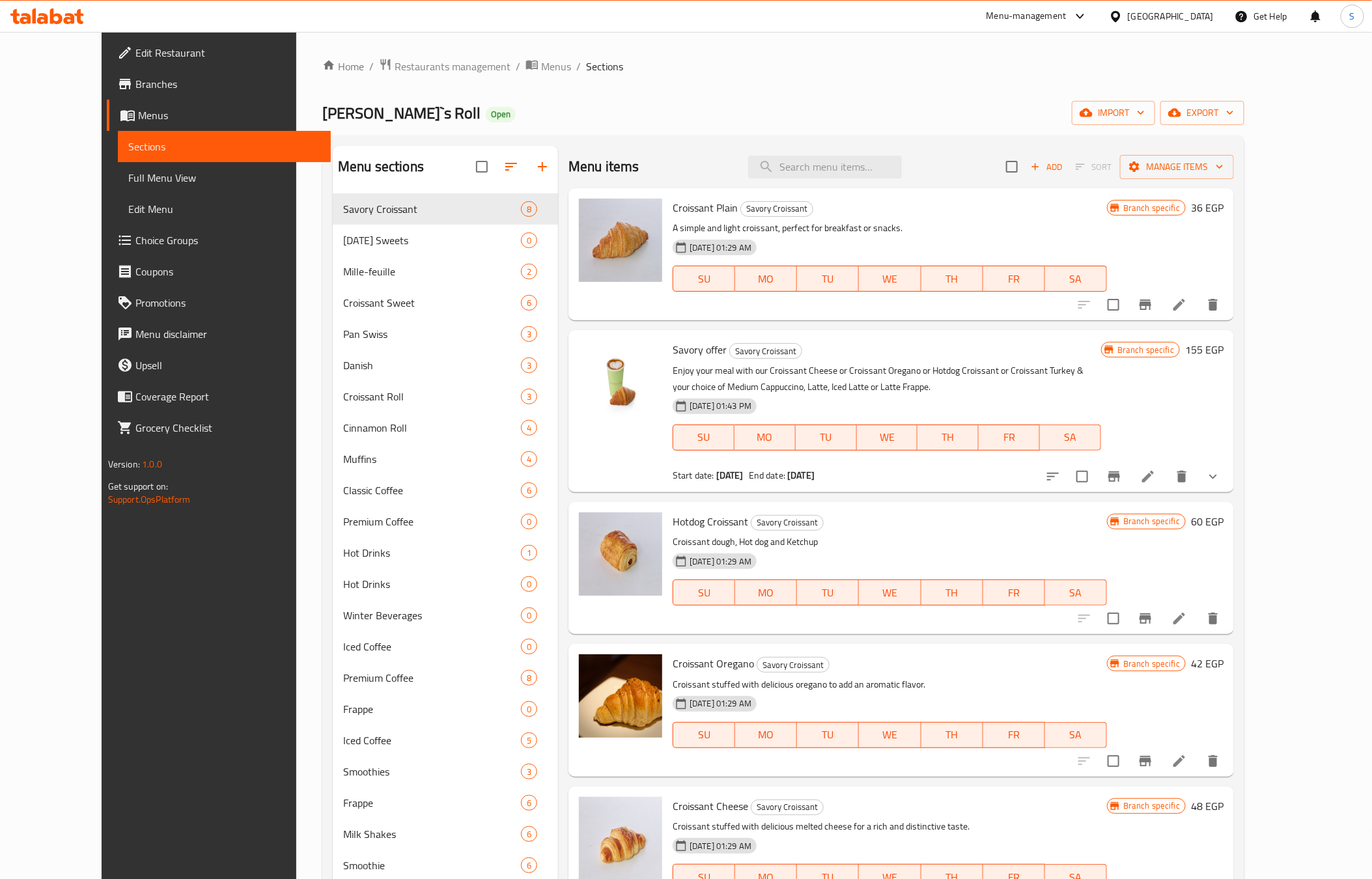
click at [136, 84] on span "Branches" at bounding box center [228, 84] width 185 height 16
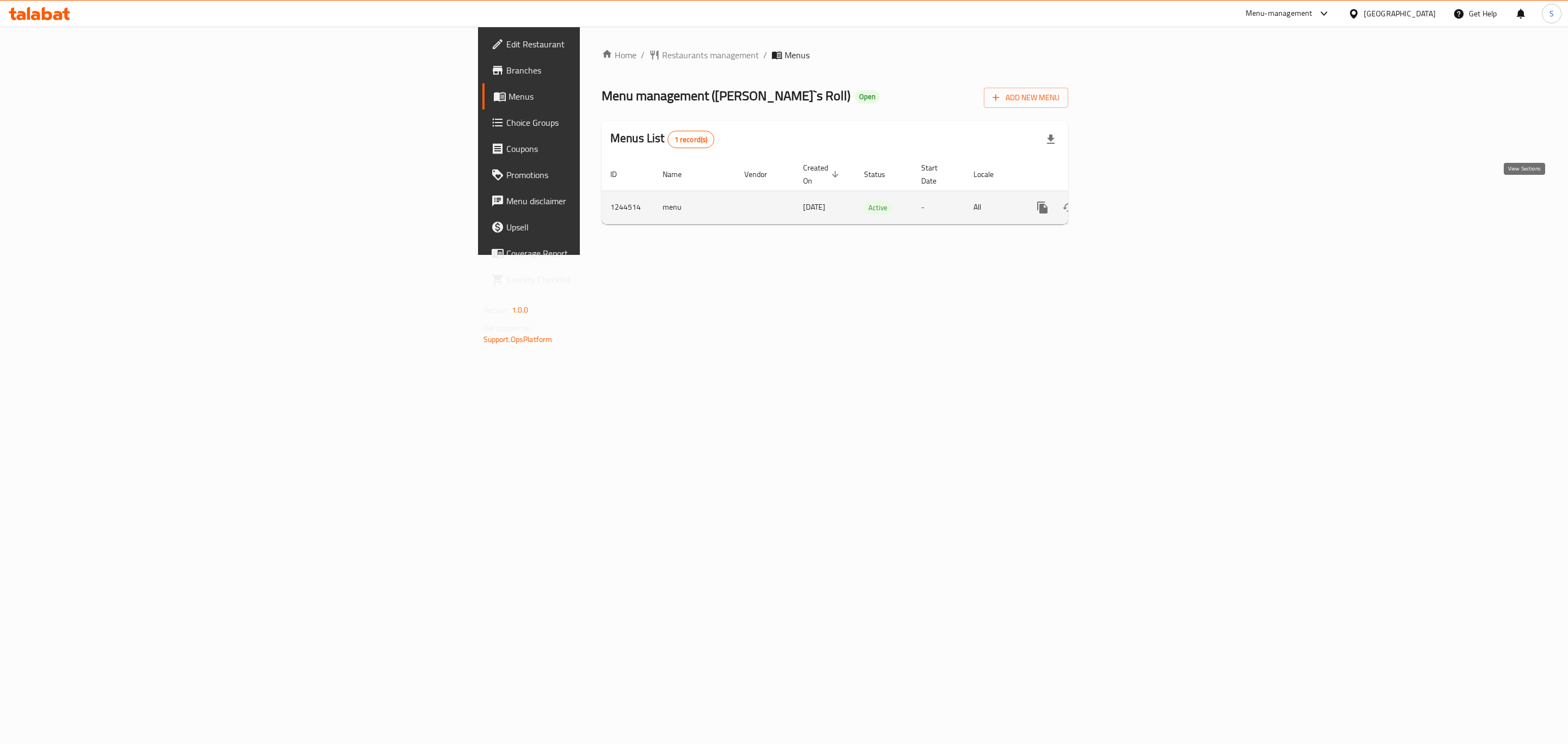
click at [1126, 202] on icon "enhanced table" at bounding box center [1121, 207] width 10 height 10
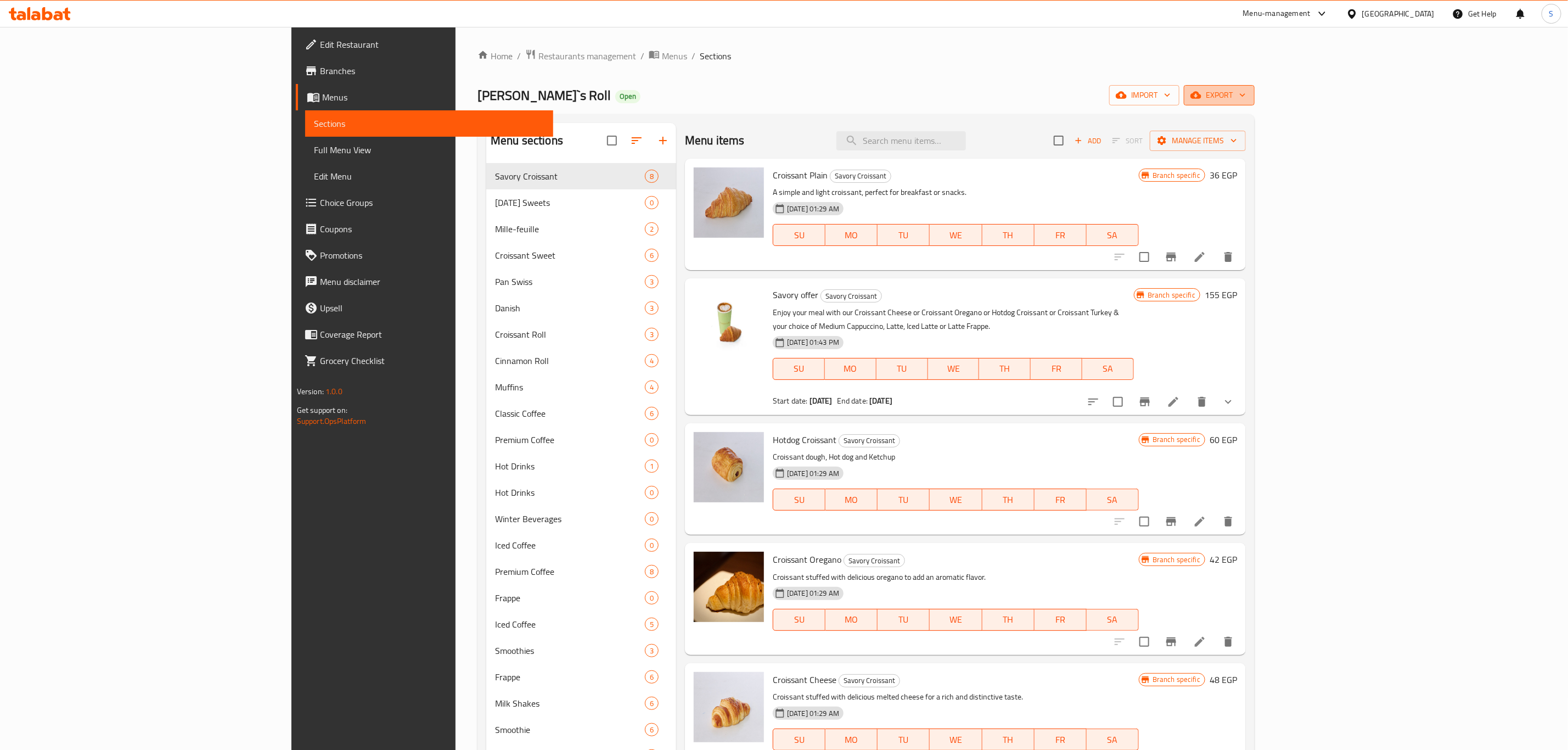
click at [1248, 100] on icon "button" at bounding box center [1243, 95] width 11 height 11
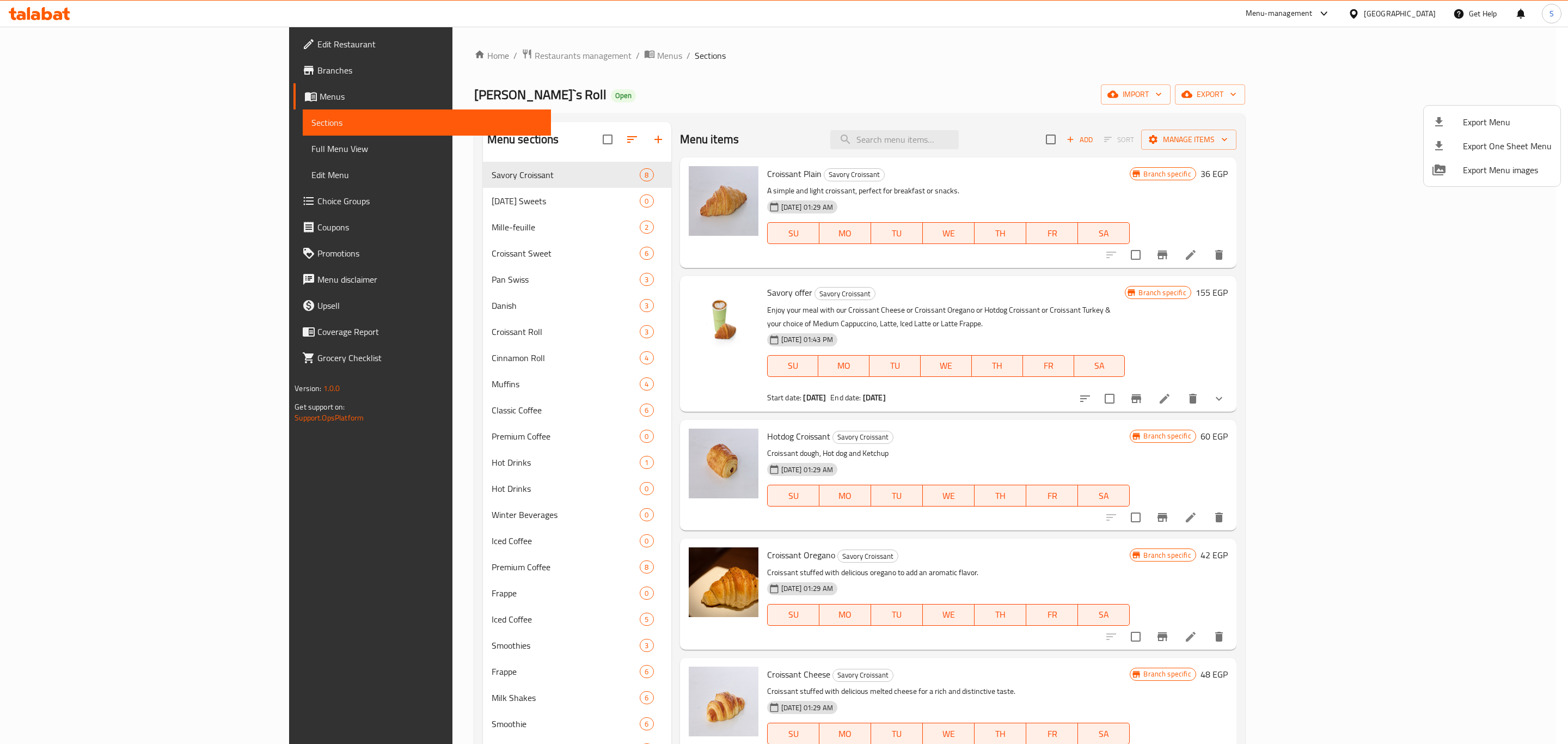
click at [1265, 100] on div at bounding box center [784, 372] width 1568 height 744
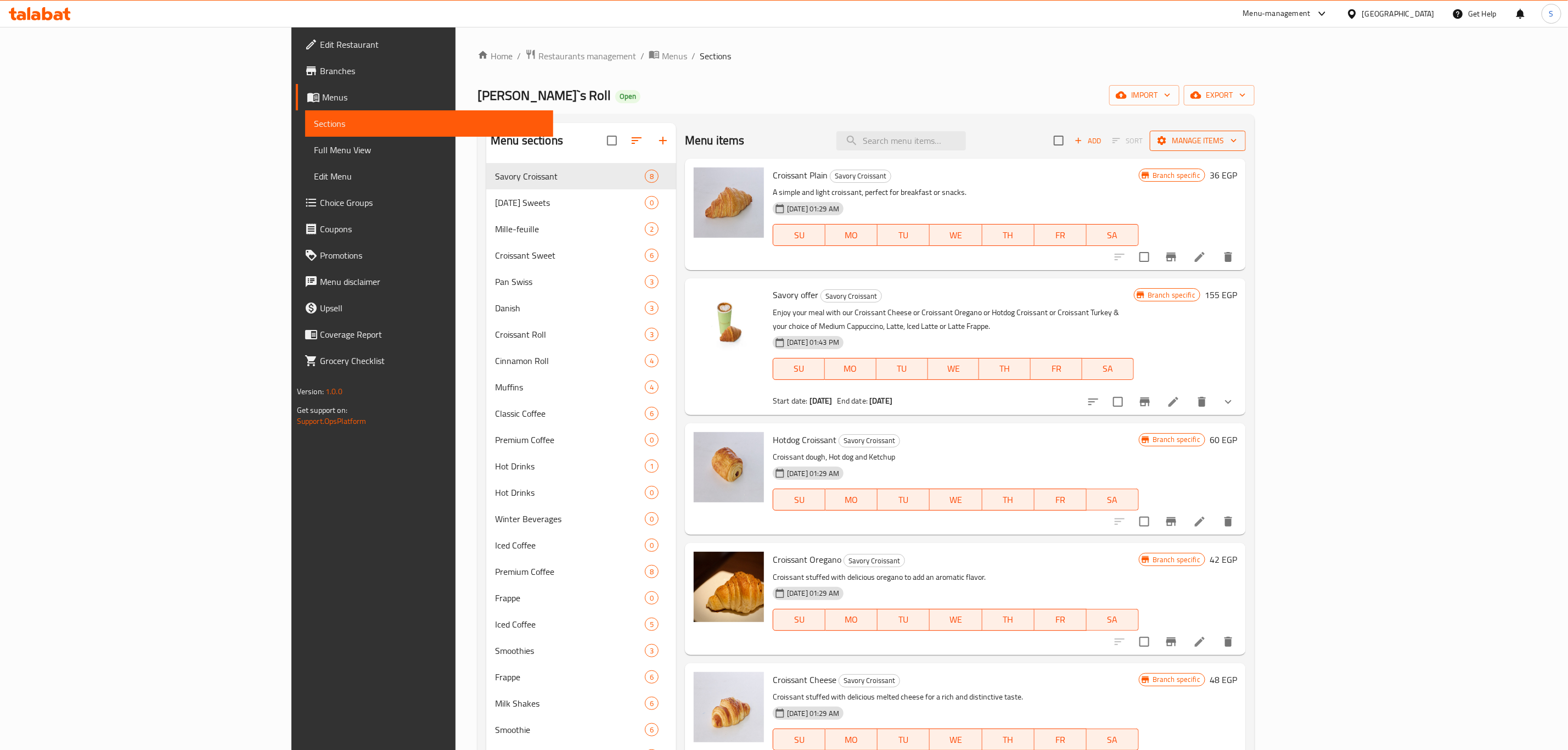
click at [1237, 144] on span "Manage items" at bounding box center [1198, 141] width 79 height 13
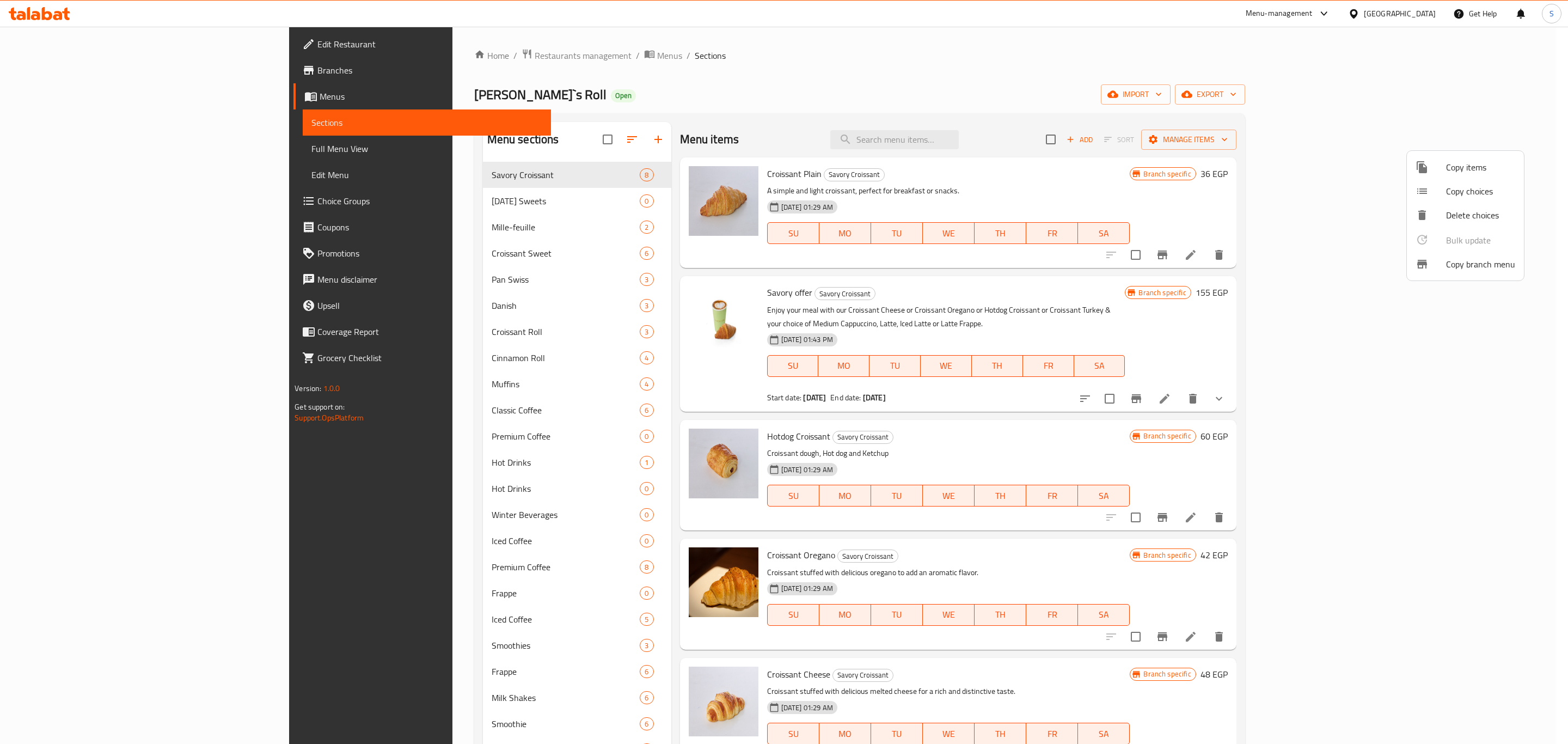
click at [1436, 267] on div at bounding box center [1431, 264] width 31 height 13
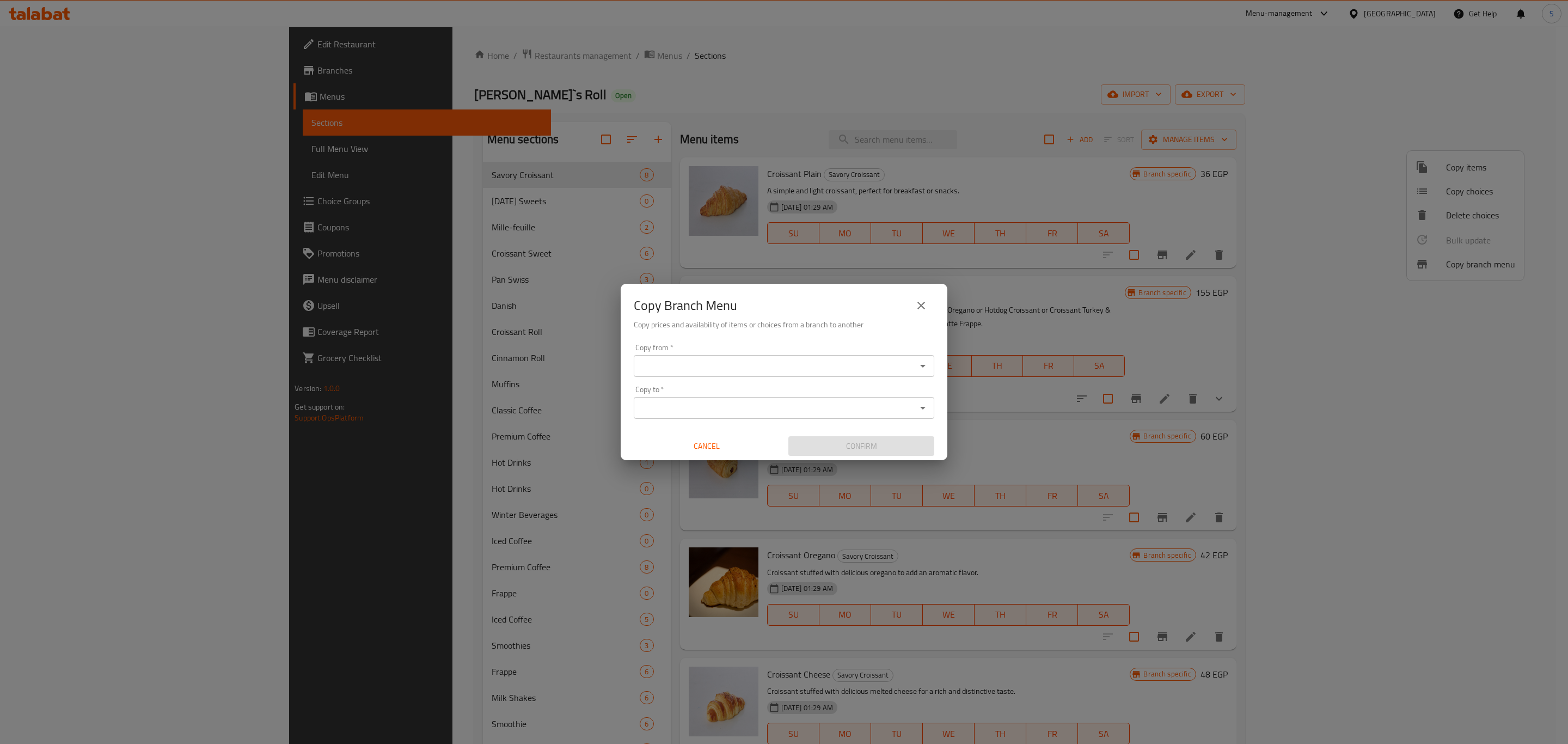
click at [785, 353] on div "Copy from   * Copy from *" at bounding box center [784, 360] width 301 height 33
click at [783, 360] on input "Copy from   *" at bounding box center [775, 365] width 276 height 15
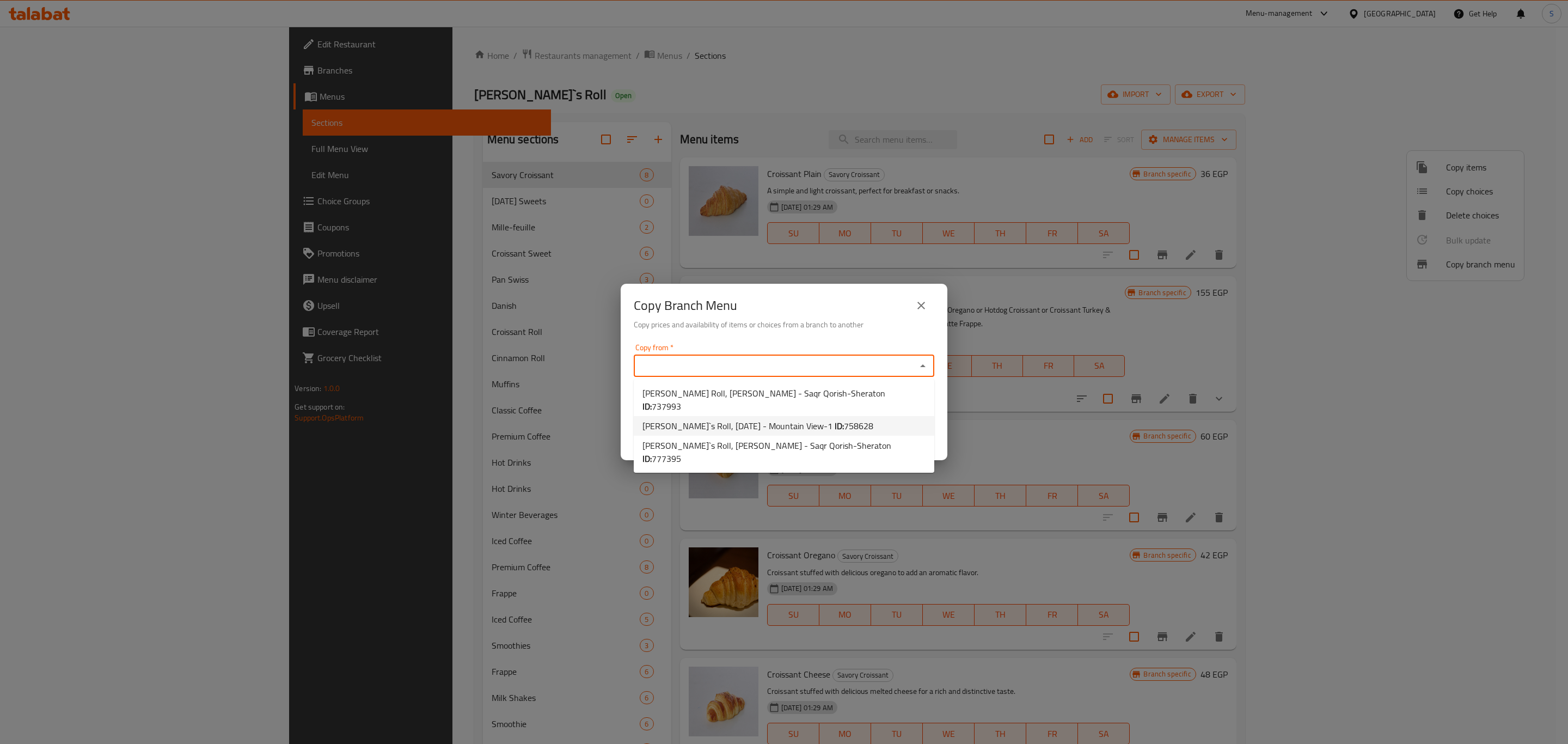
click at [778, 419] on span "[PERSON_NAME]`s Roll, [DATE] - Mountain View-1 ID: 758628" at bounding box center [758, 426] width 231 height 13
type input "[PERSON_NAME]`s Roll, [DATE] - Mountain View-1"
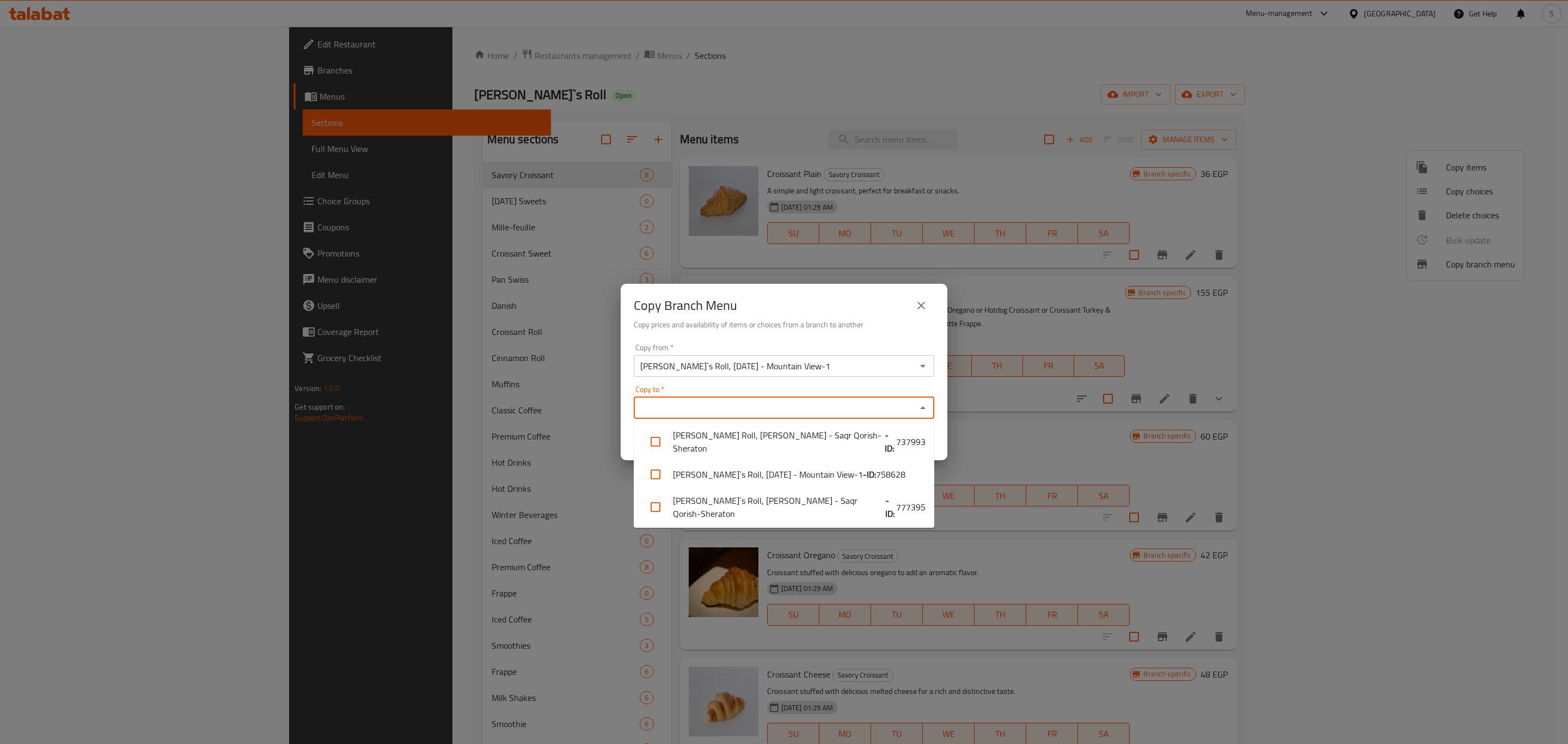
click at [779, 404] on input "Copy to   *" at bounding box center [775, 407] width 276 height 15
click at [791, 503] on li "[PERSON_NAME]`s Roll, [PERSON_NAME] - Saqr Qorish-Sheraton - ID: 777395" at bounding box center [784, 507] width 301 height 33
checkbox input "true"
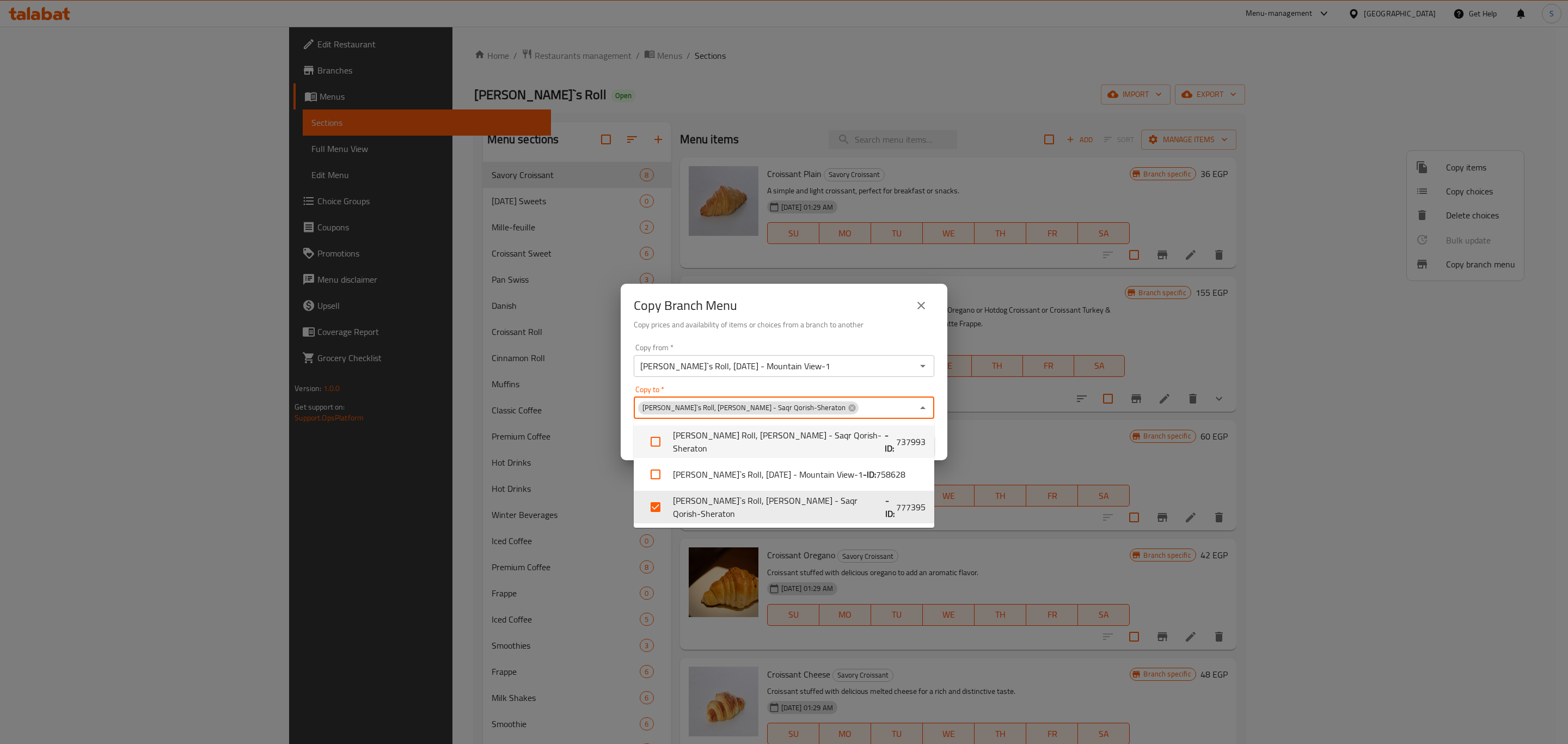
click at [858, 319] on h6 "Copy prices and availability of items or choices from a branch to another" at bounding box center [784, 325] width 301 height 12
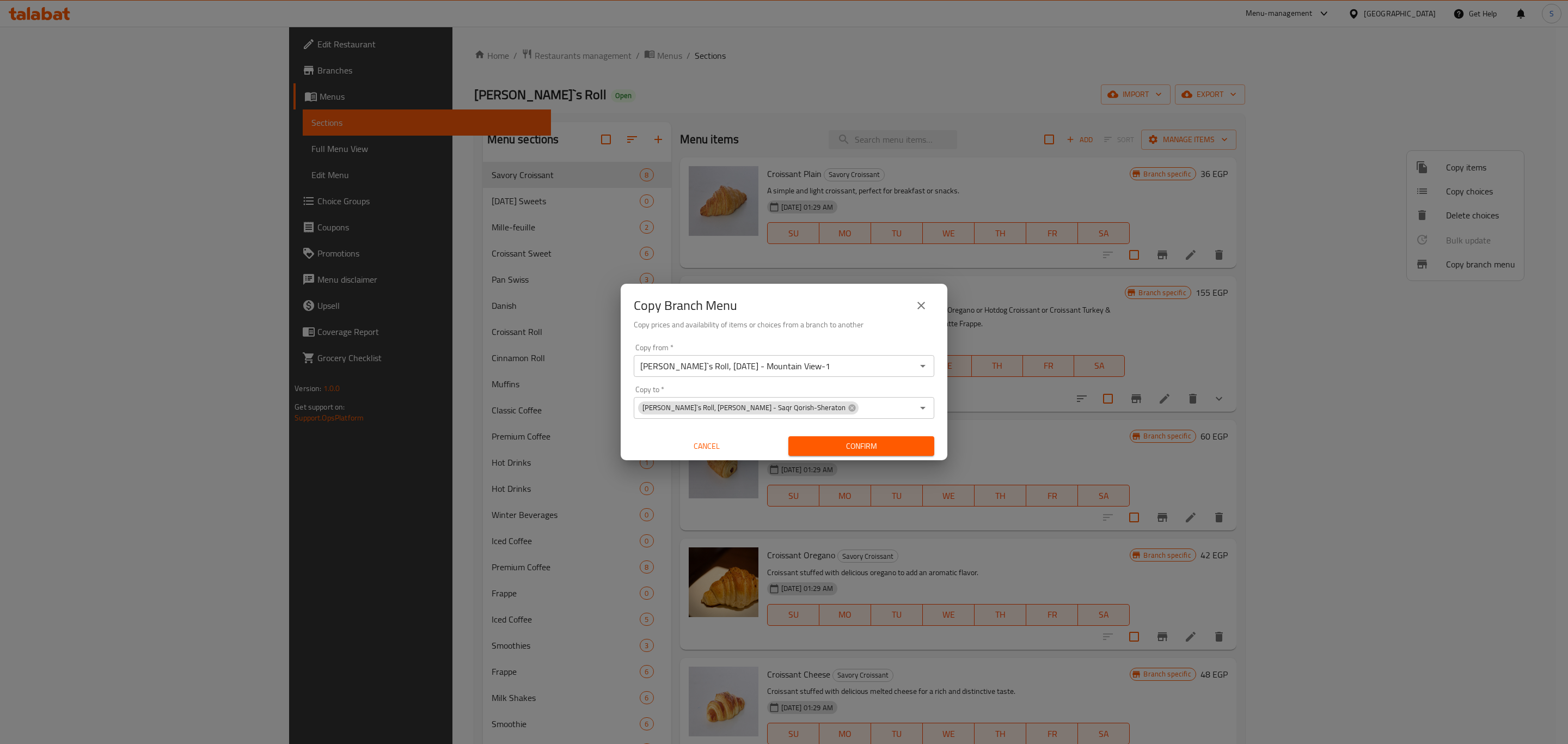
click at [847, 449] on span "Confirm" at bounding box center [861, 446] width 128 height 13
